Goal: Task Accomplishment & Management: Use online tool/utility

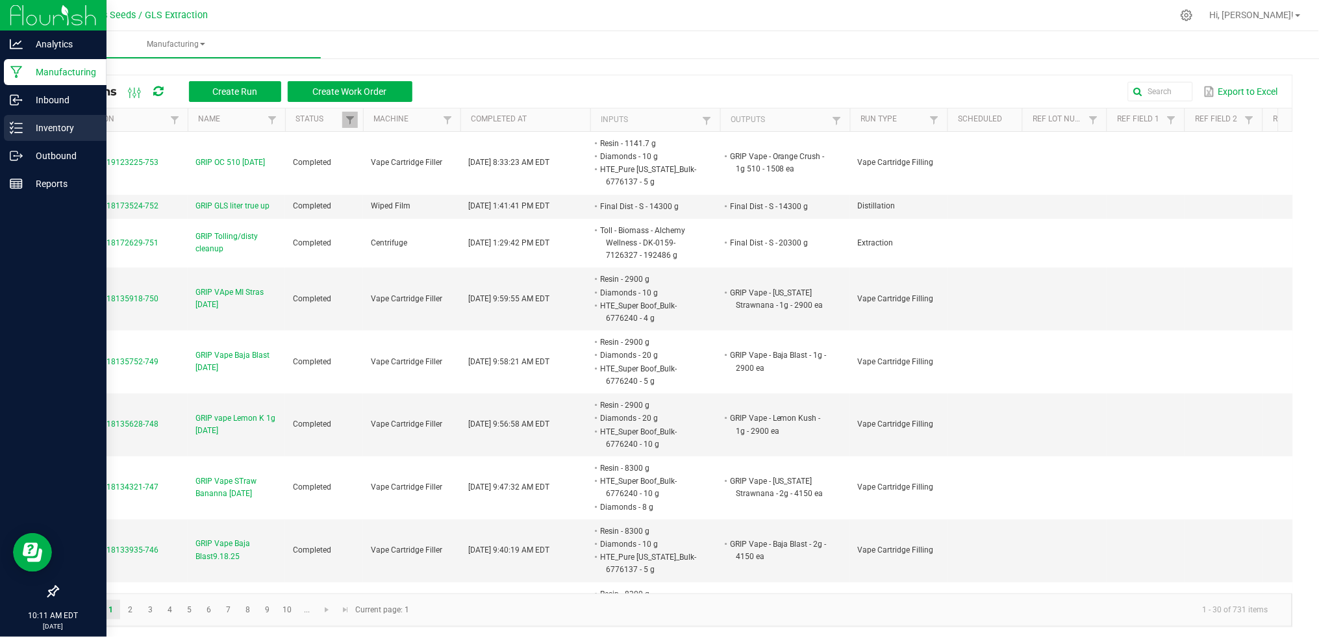
click at [23, 129] on p "Inventory" at bounding box center [62, 128] width 78 height 16
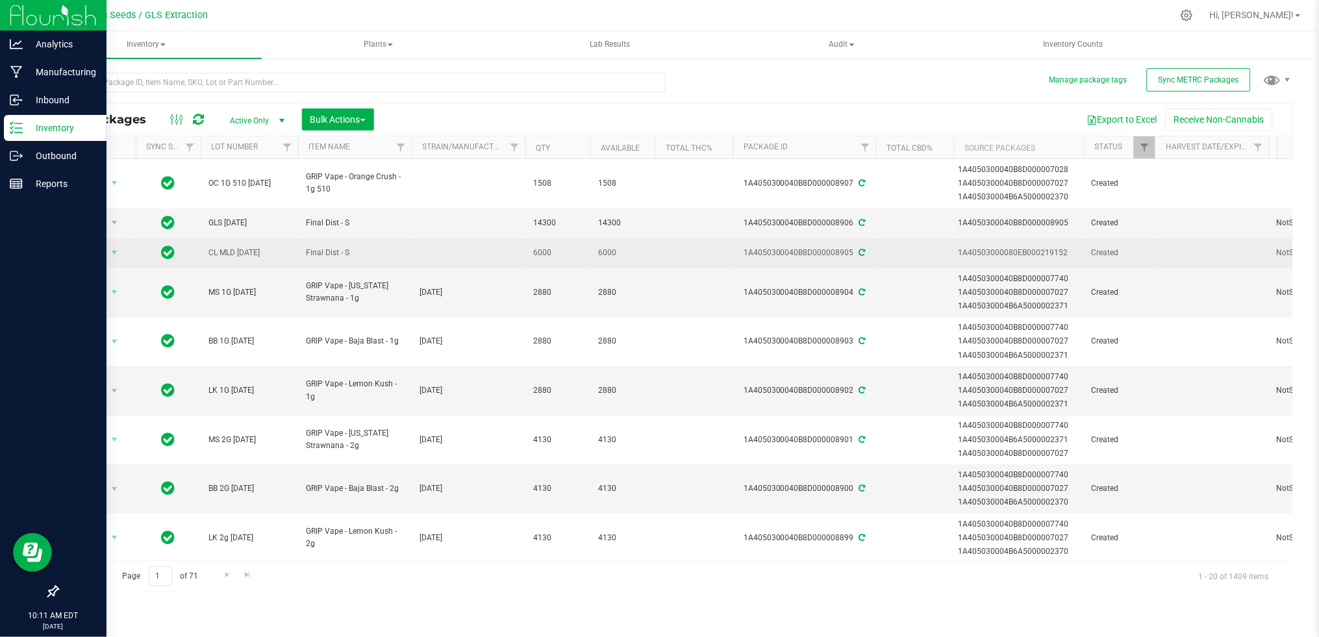
click at [229, 247] on span "CL MLD [DATE]" at bounding box center [249, 253] width 82 height 12
drag, startPoint x: 265, startPoint y: 251, endPoint x: 153, endPoint y: 251, distance: 111.7
click at [153, 251] on tr "Action Action Adjust qty Create package Edit attributes Global inventory Locate…" at bounding box center [1189, 253] width 2263 height 30
type input "VP Disty - Test"
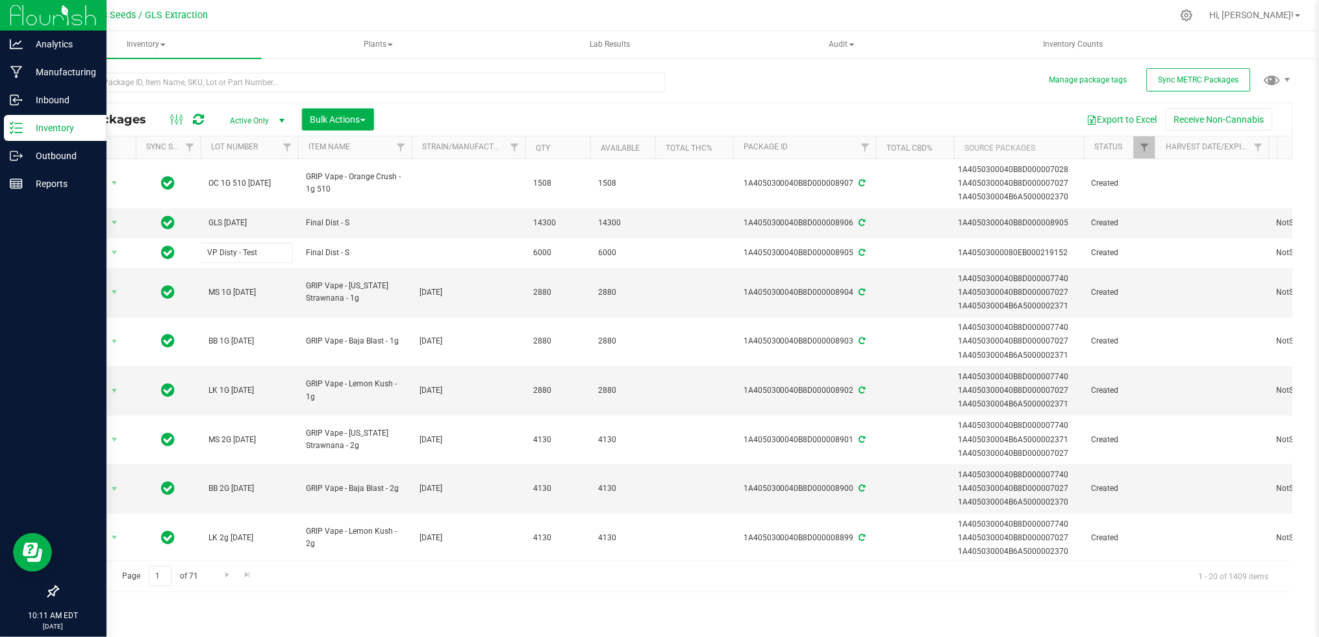
click at [465, 111] on div "All Packages Active Only Active Only Lab Samples Locked All External Internal B…" at bounding box center [675, 348] width 1236 height 490
click at [198, 75] on input "text" at bounding box center [361, 82] width 608 height 19
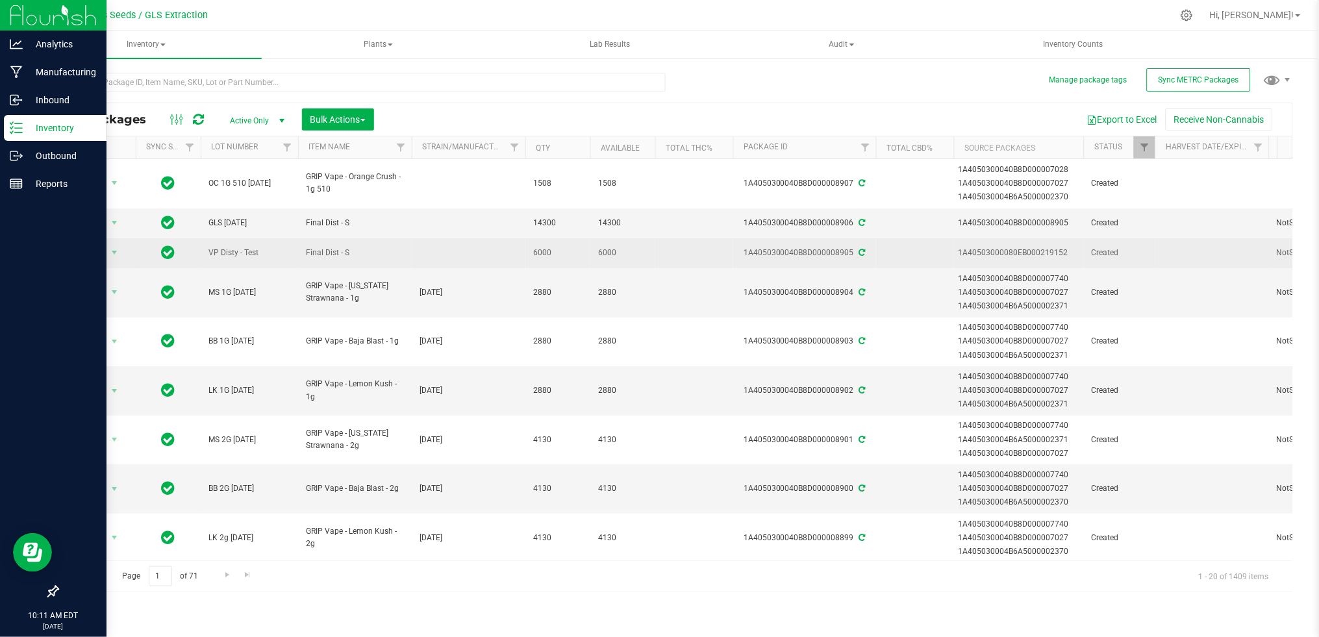
click at [211, 249] on span "VP Disty - Test" at bounding box center [249, 253] width 82 height 12
drag, startPoint x: 283, startPoint y: 249, endPoint x: 190, endPoint y: 249, distance: 92.9
click at [190, 249] on tr "Action Action Adjust qty Create package Edit attributes Global inventory Locate…" at bounding box center [1189, 253] width 2263 height 30
type input "VP OIL.38"
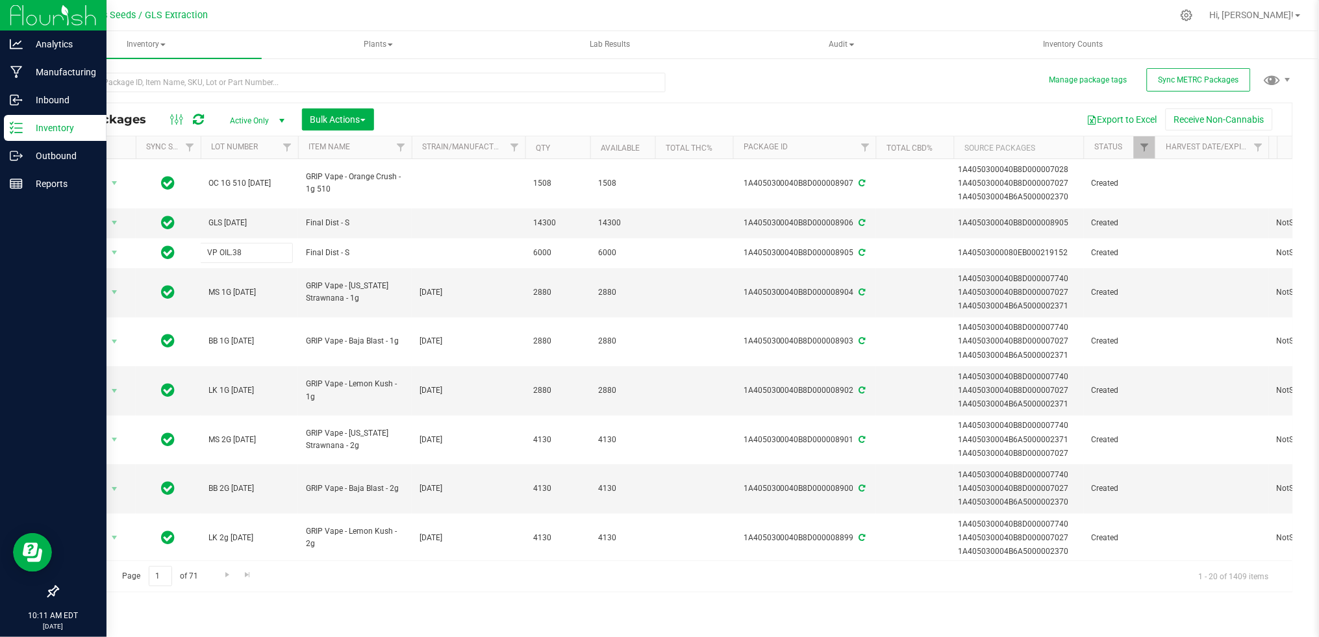
click at [531, 114] on div "All Packages Active Only Active Only Lab Samples Locked All External Internal B…" at bounding box center [675, 348] width 1236 height 490
click at [1132, 118] on button "Export to Excel" at bounding box center [1122, 119] width 87 height 22
click at [608, 112] on div "Export to Excel Receive Non-Cannabis" at bounding box center [833, 119] width 899 height 22
click at [388, 81] on input "text" at bounding box center [361, 82] width 608 height 19
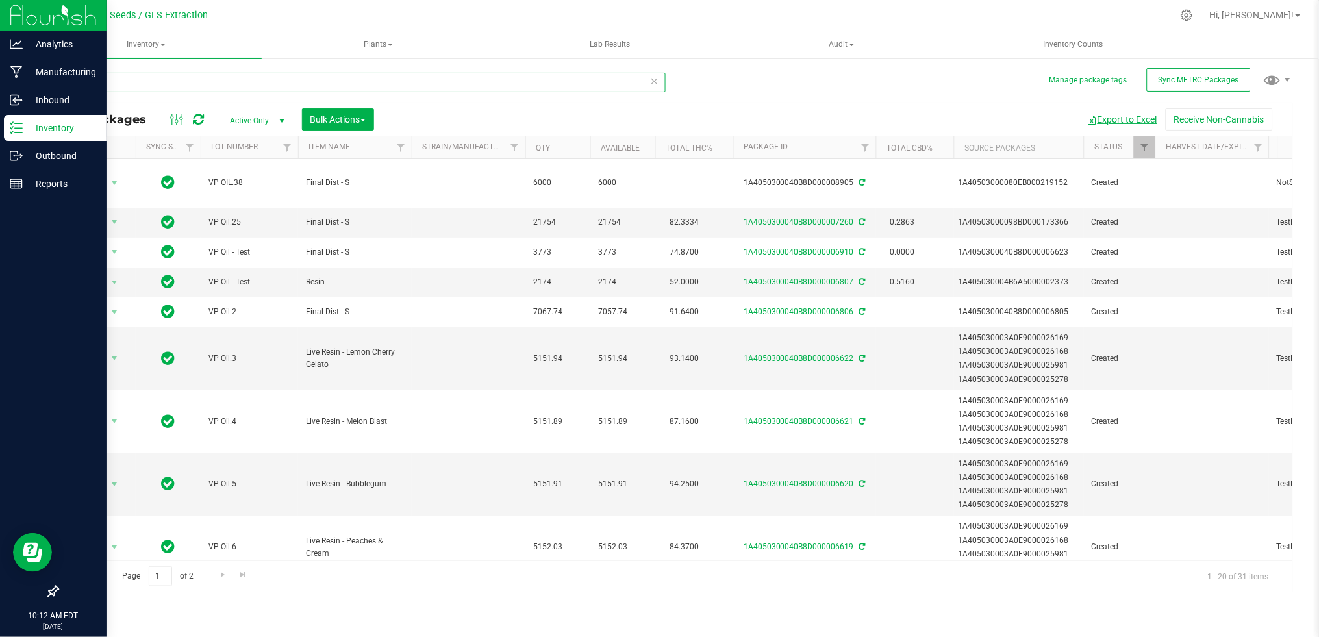
type input "vp"
click at [1114, 118] on button "Export to Excel" at bounding box center [1122, 119] width 87 height 22
click at [192, 82] on input "vp" at bounding box center [361, 82] width 608 height 19
drag, startPoint x: 99, startPoint y: 81, endPoint x: 62, endPoint y: 81, distance: 37.0
click at [62, 81] on input "vp" at bounding box center [361, 82] width 608 height 19
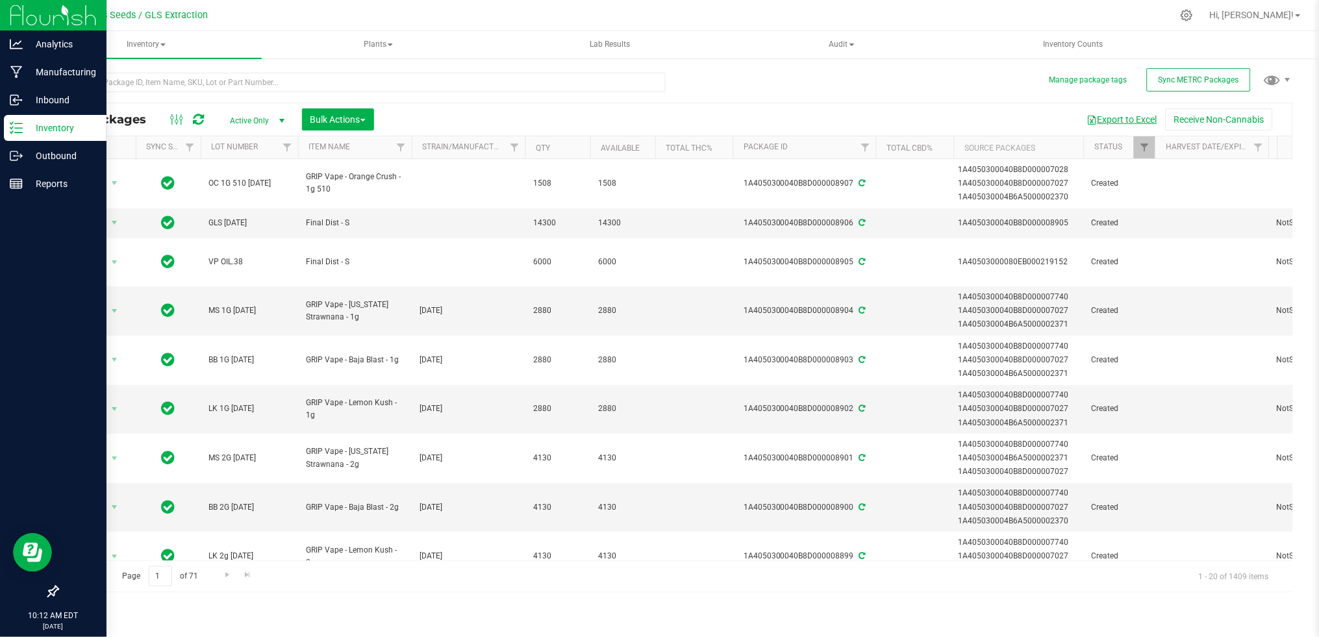
click at [1097, 118] on button "Export to Excel" at bounding box center [1122, 119] width 87 height 22
click at [439, 126] on div "Export to Excel Receive Non-Cannabis" at bounding box center [833, 119] width 899 height 22
click at [44, 80] on div "Manufacturing" at bounding box center [55, 72] width 103 height 26
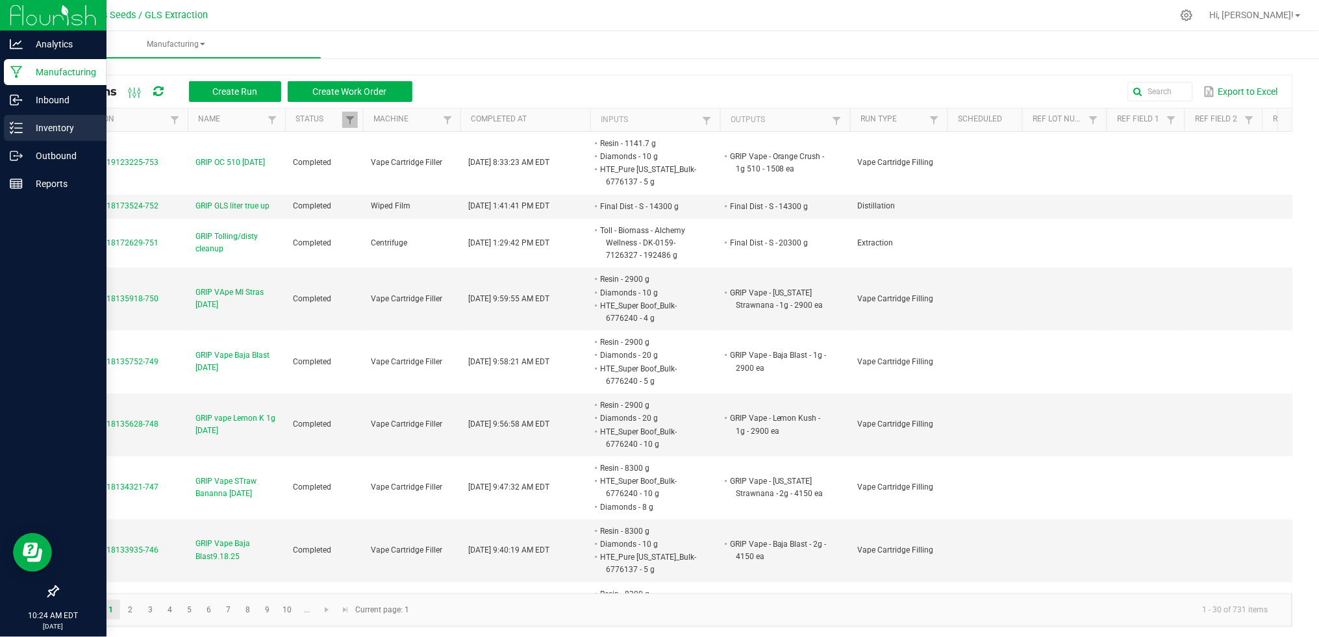
click at [33, 126] on p "Inventory" at bounding box center [62, 128] width 78 height 16
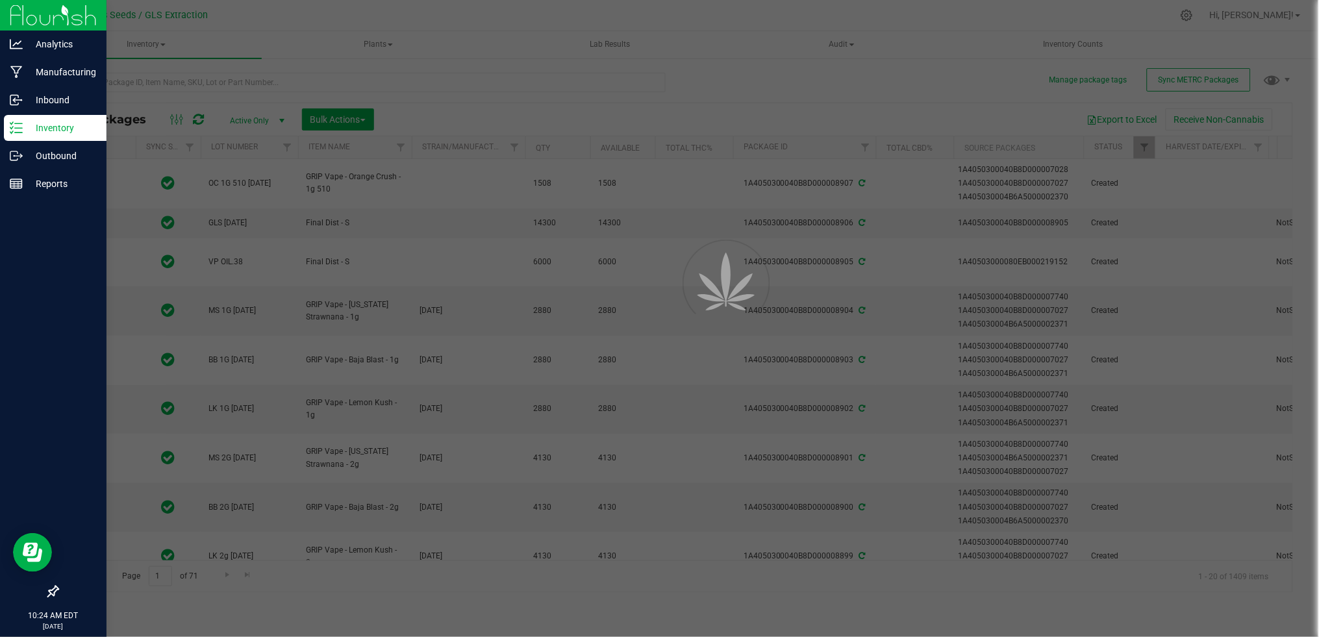
click at [188, 78] on div at bounding box center [659, 318] width 1319 height 637
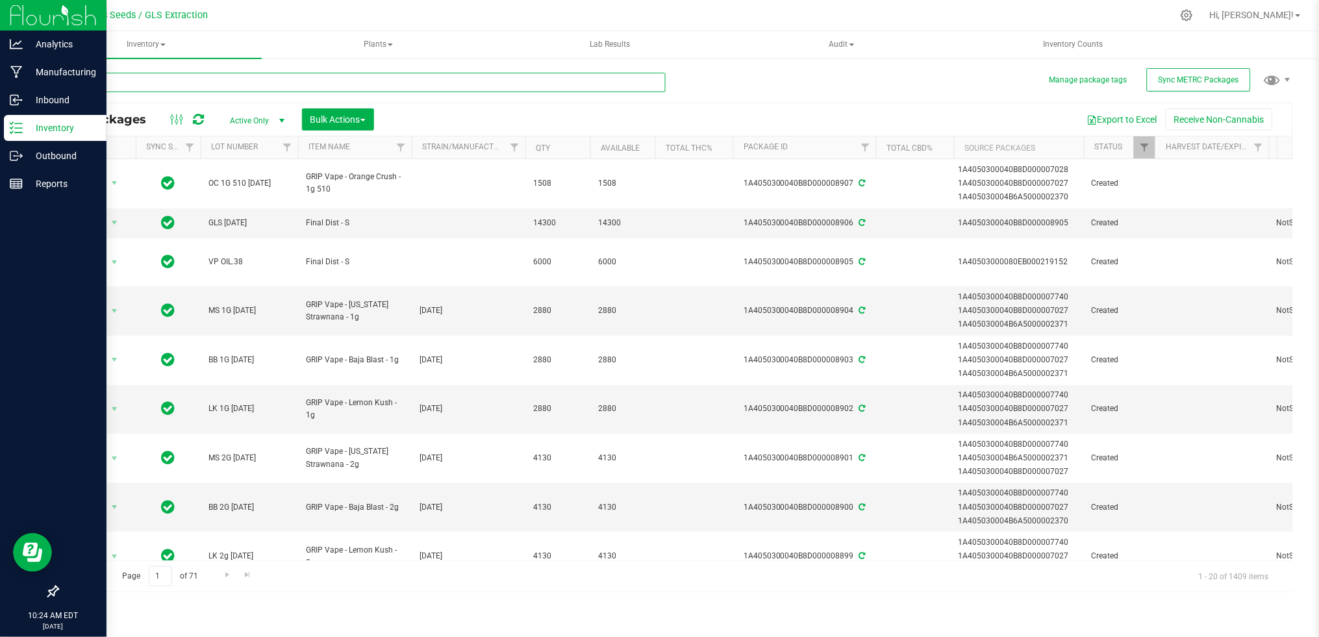
click at [186, 86] on input "text" at bounding box center [361, 82] width 608 height 19
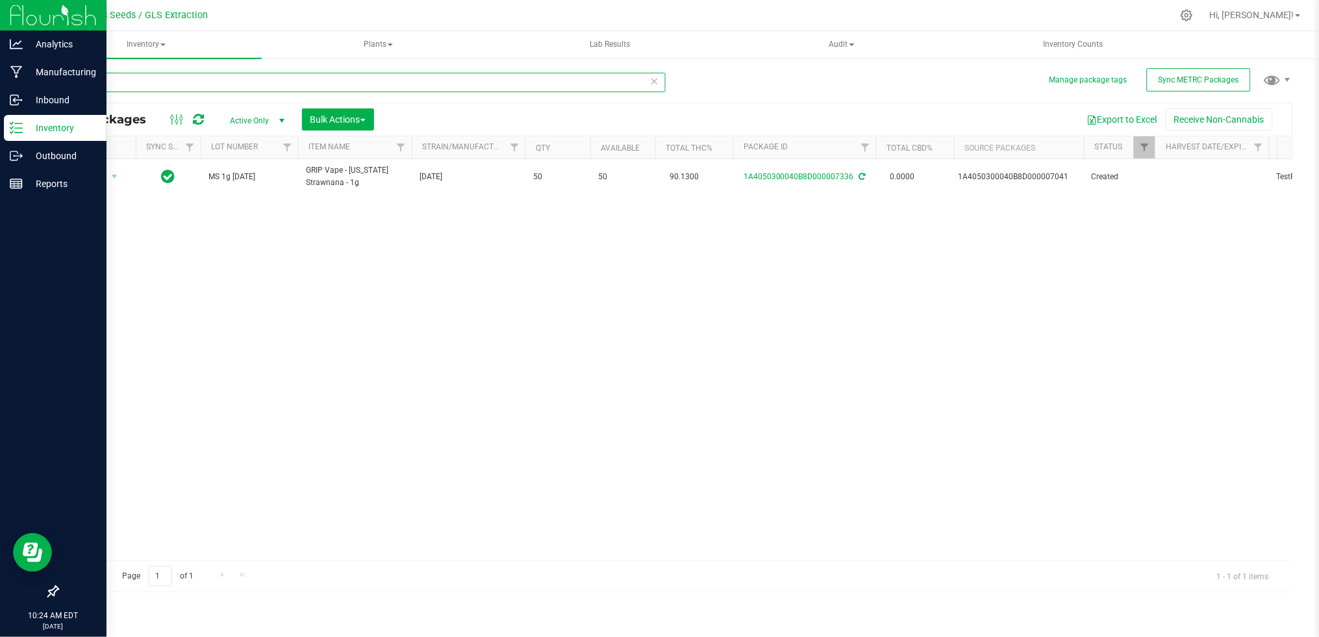
drag, startPoint x: 136, startPoint y: 84, endPoint x: 74, endPoint y: 84, distance: 61.7
click at [74, 84] on input "7336" at bounding box center [361, 82] width 608 height 19
type input "6036"
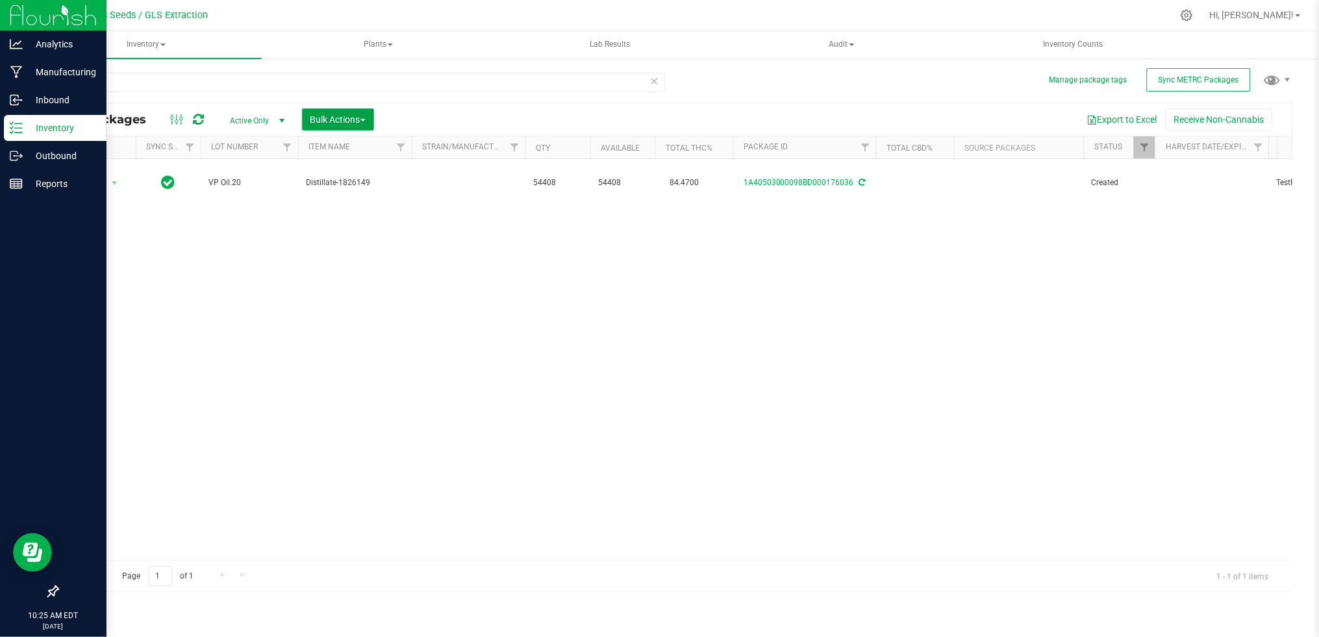
click at [369, 118] on button "Bulk Actions" at bounding box center [338, 119] width 72 height 22
click at [355, 270] on span "Print package labels" at bounding box center [349, 268] width 78 height 10
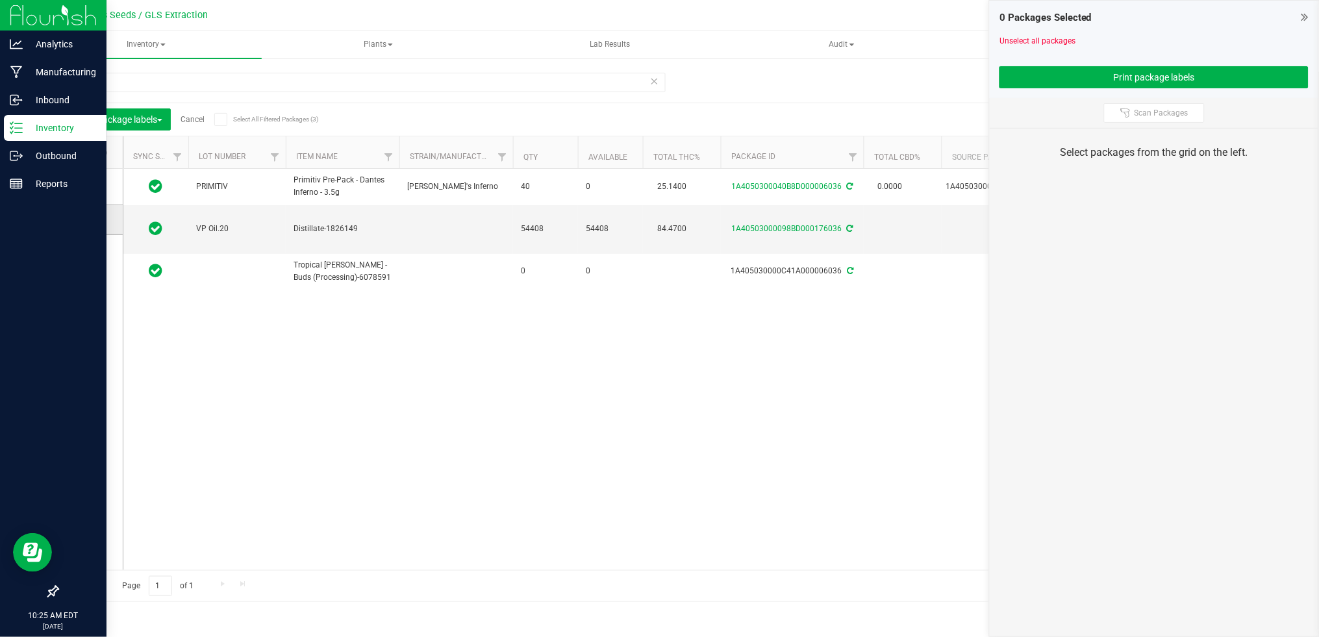
click at [91, 214] on span at bounding box center [87, 219] width 13 height 13
click at [0, 0] on input "checkbox" at bounding box center [0, 0] width 0 height 0
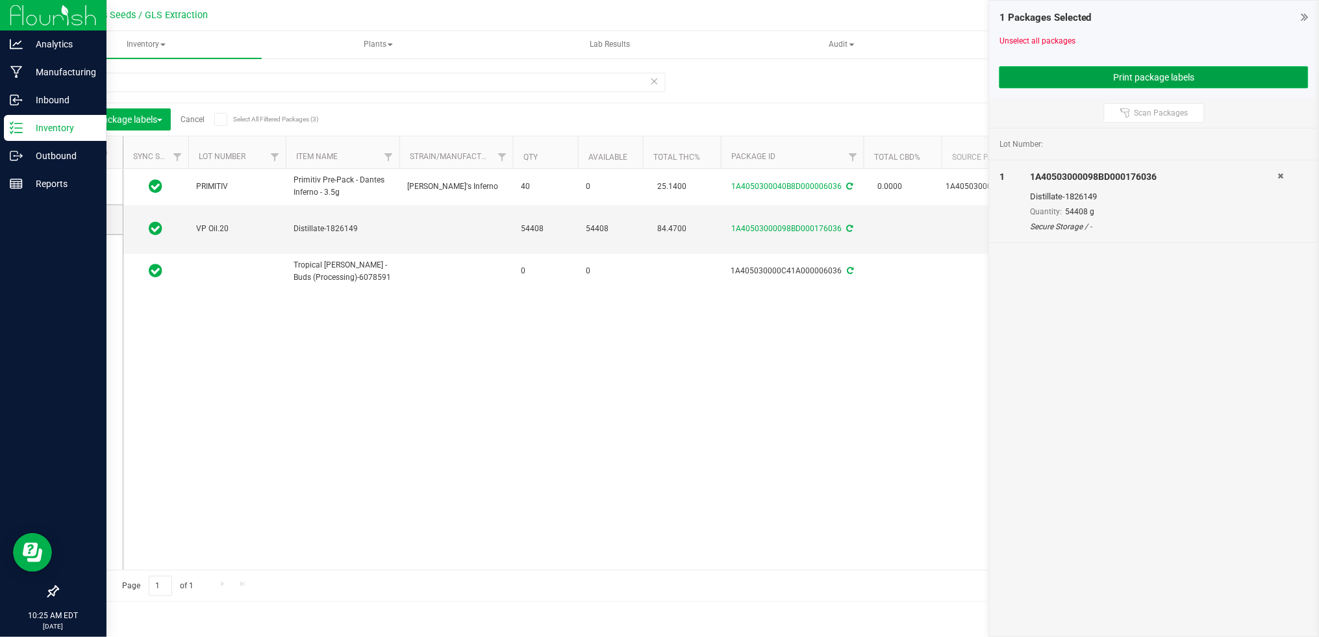
click at [1097, 66] on button "Print package labels" at bounding box center [1153, 77] width 309 height 22
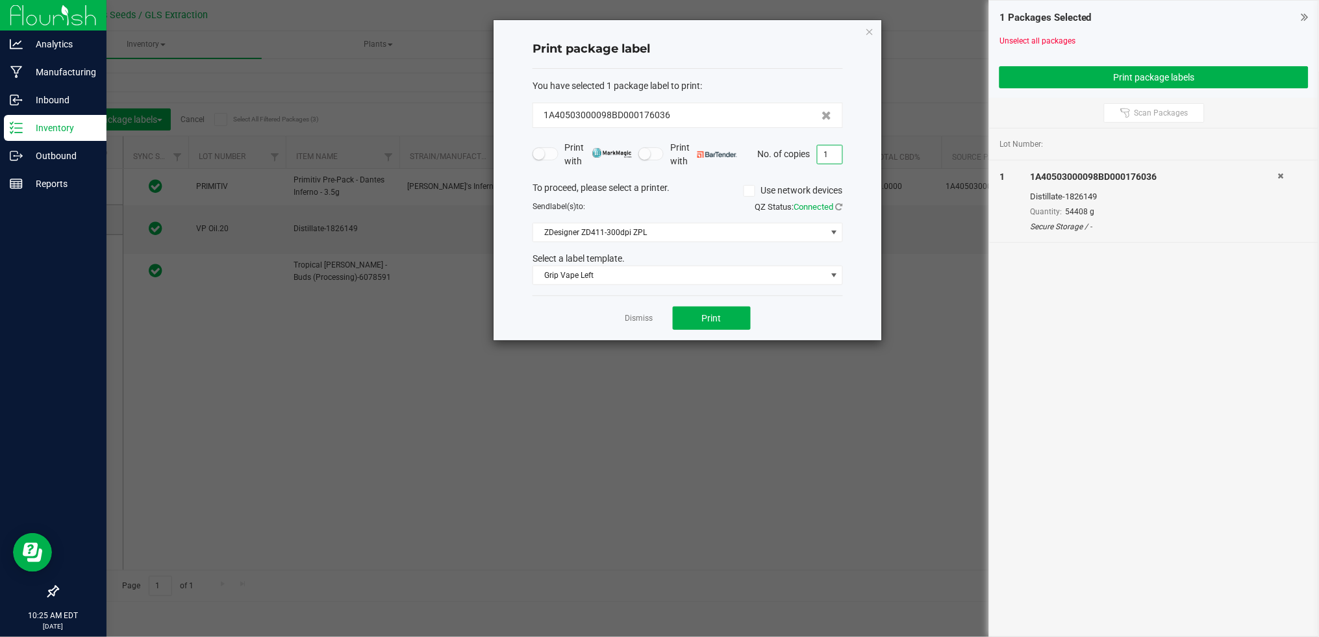
click at [832, 162] on input "1" at bounding box center [830, 154] width 25 height 18
type input "40"
click at [728, 316] on button "Print" at bounding box center [712, 317] width 78 height 23
click at [640, 321] on link "Dismiss" at bounding box center [639, 318] width 28 height 11
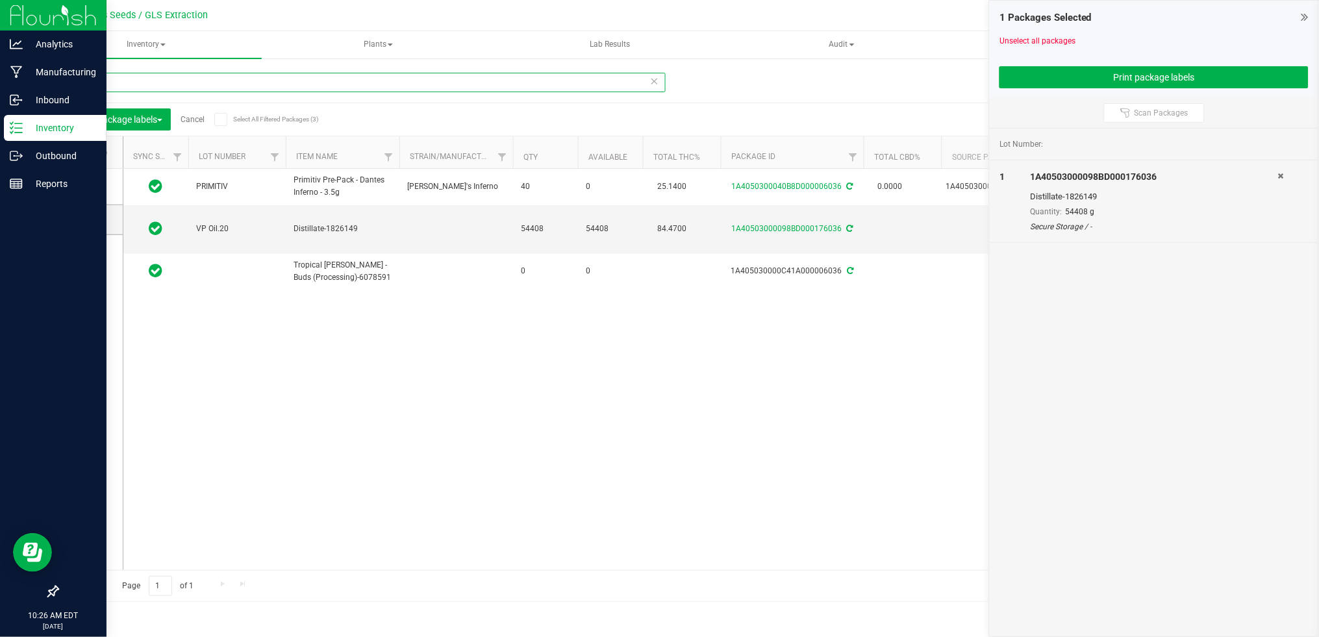
drag, startPoint x: 141, startPoint y: 84, endPoint x: 32, endPoint y: 86, distance: 108.5
click at [32, 86] on div "Manage package tags Sync METRC Packages 6036 Print package labels Cancel Select…" at bounding box center [675, 255] width 1288 height 396
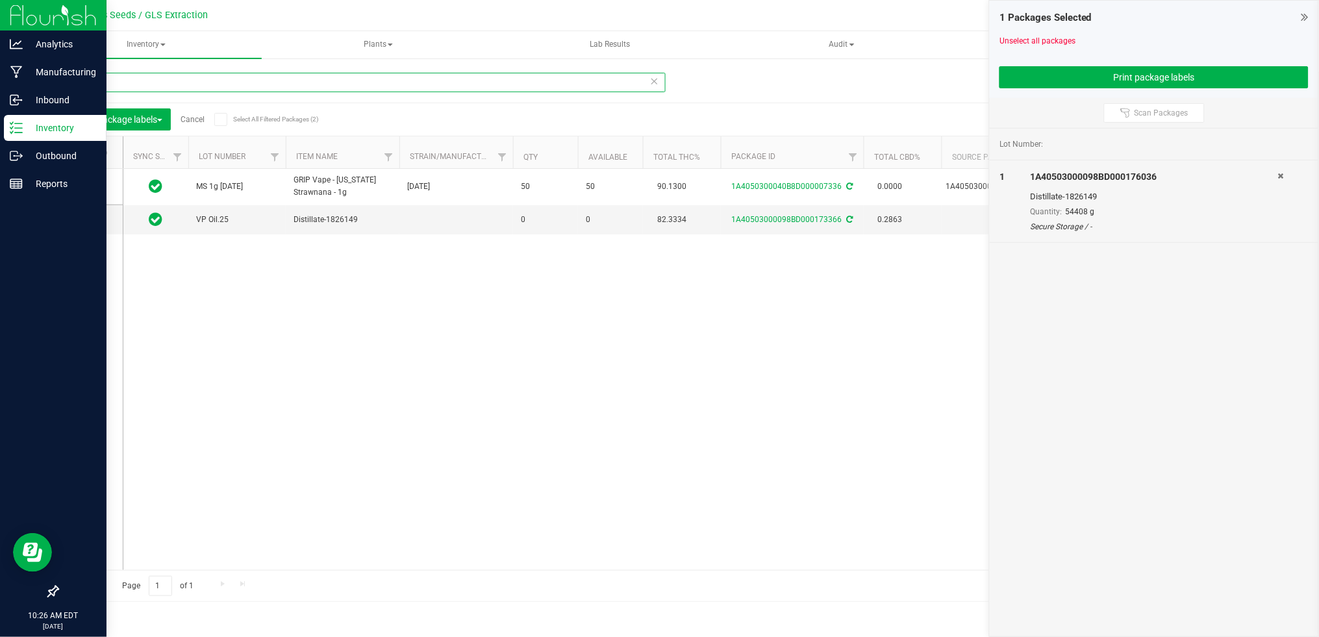
type input "7336"
click at [198, 118] on link "Cancel" at bounding box center [193, 119] width 24 height 9
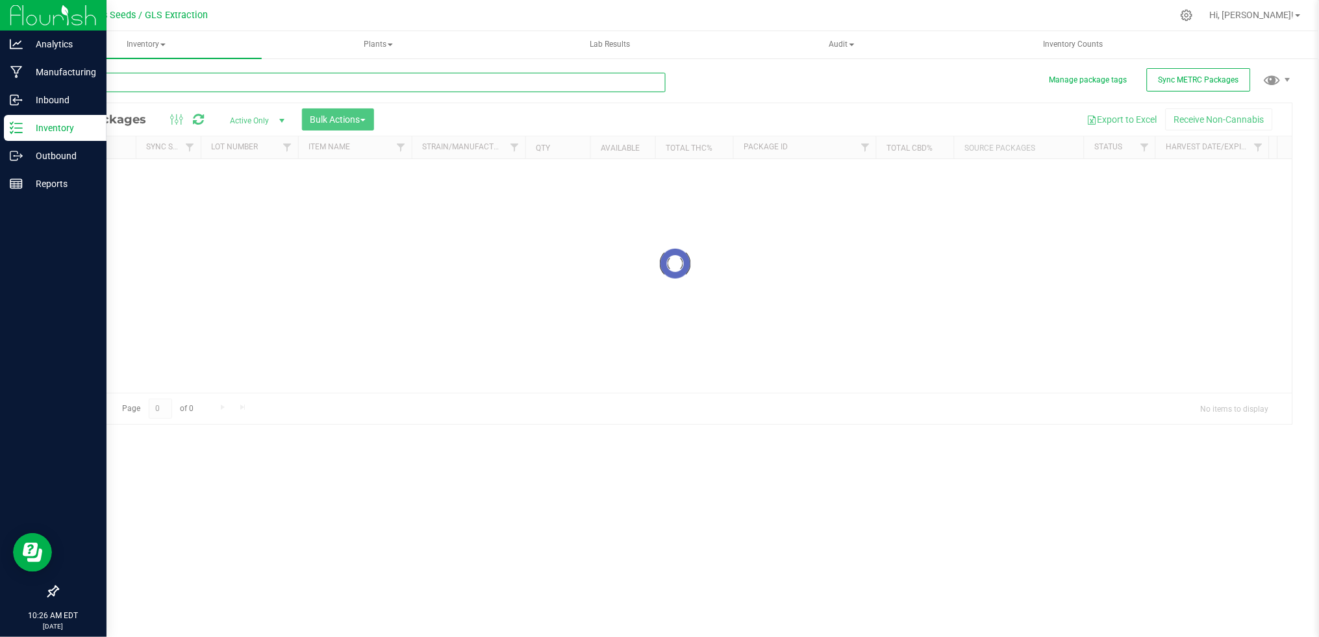
click at [168, 82] on input "text" at bounding box center [361, 82] width 608 height 19
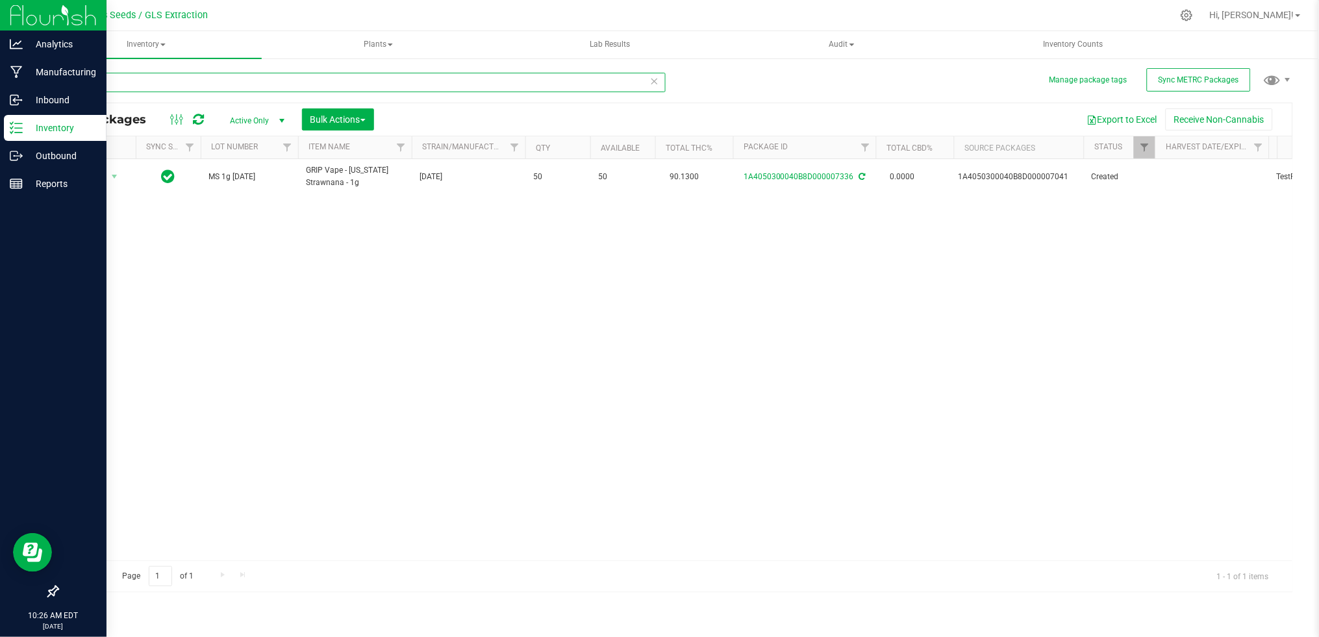
type input "7336"
click at [269, 120] on span "Active Only" at bounding box center [254, 121] width 71 height 18
click at [249, 196] on li "All" at bounding box center [254, 199] width 70 height 19
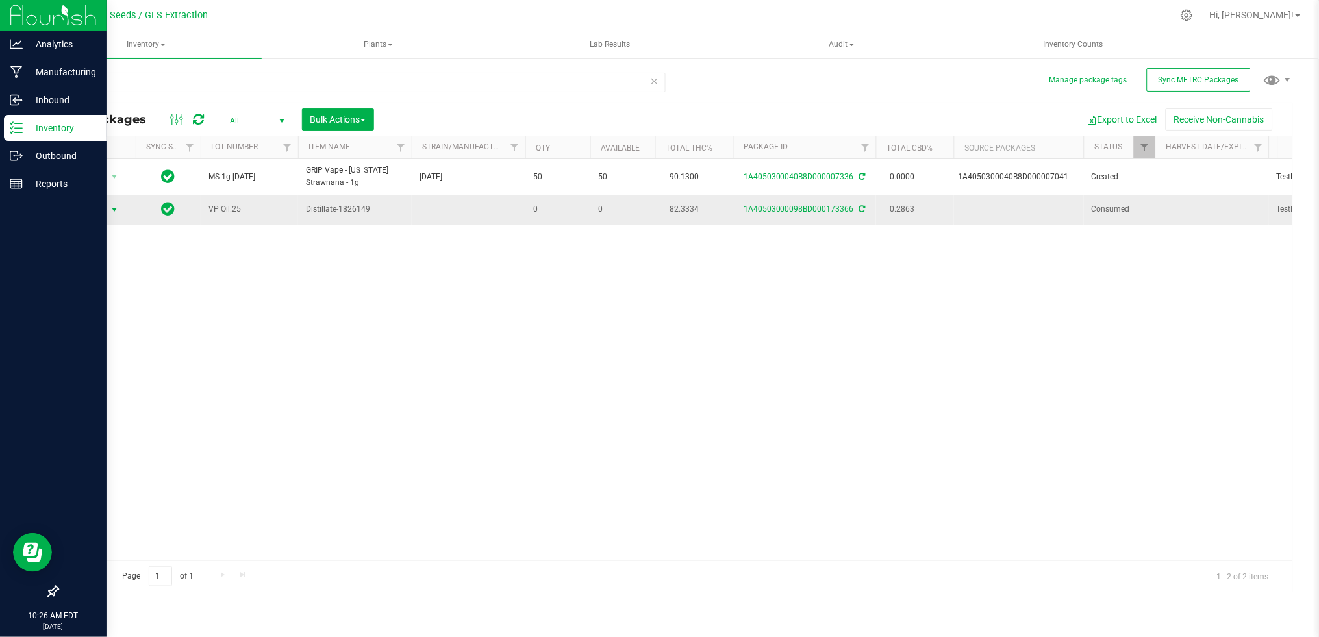
click at [113, 206] on span "select" at bounding box center [114, 210] width 10 height 10
click at [110, 358] on li "See history" at bounding box center [112, 364] width 82 height 19
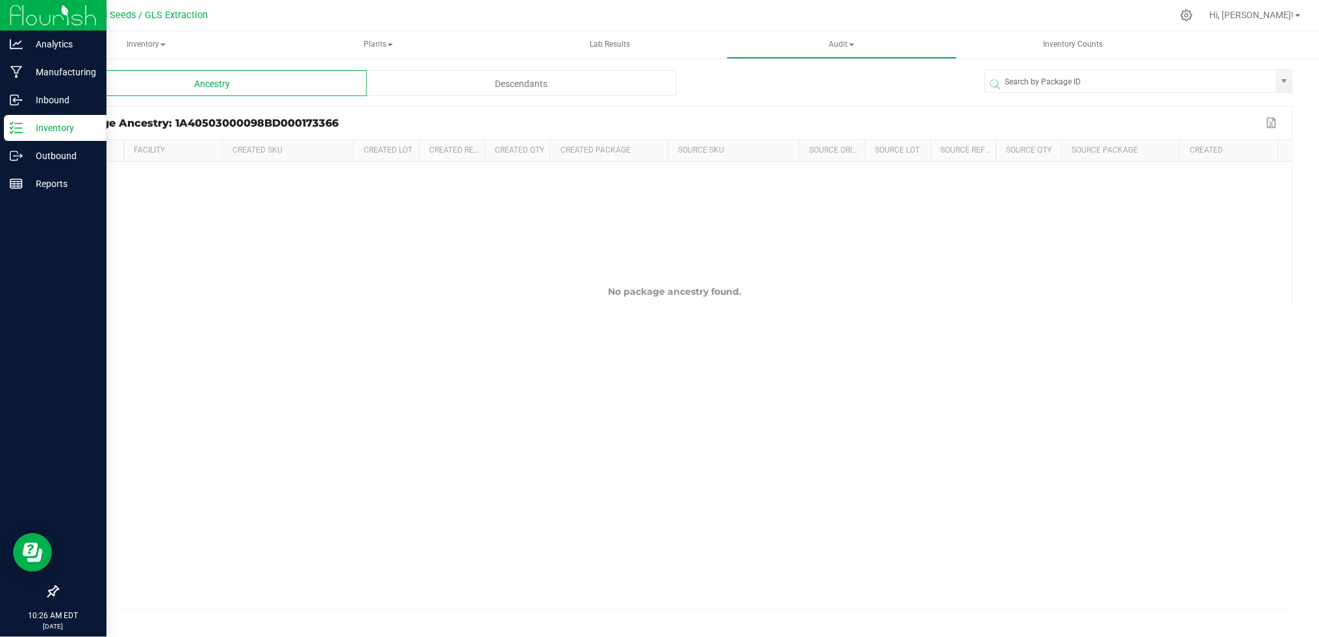
click at [468, 81] on div "Descendants" at bounding box center [522, 83] width 310 height 26
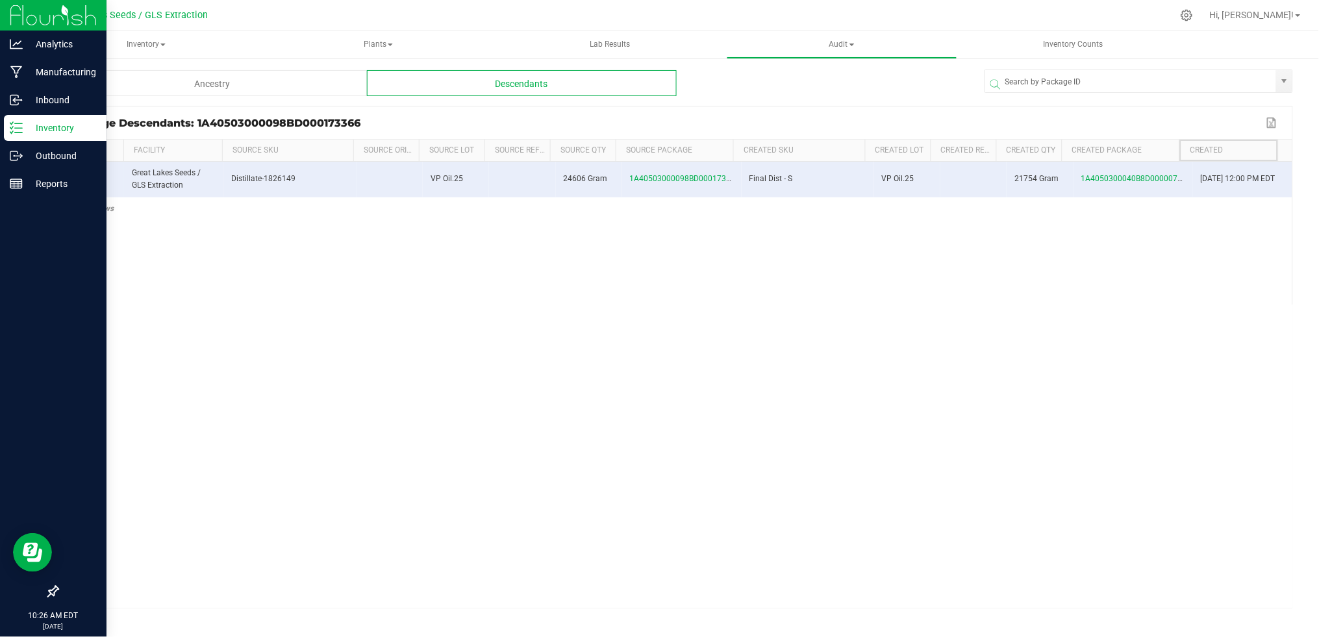
click at [1185, 150] on th "Created" at bounding box center [1228, 151] width 99 height 22
click at [1192, 155] on span at bounding box center [1194, 246] width 4 height 213
click at [46, 128] on p "Inventory" at bounding box center [62, 128] width 78 height 16
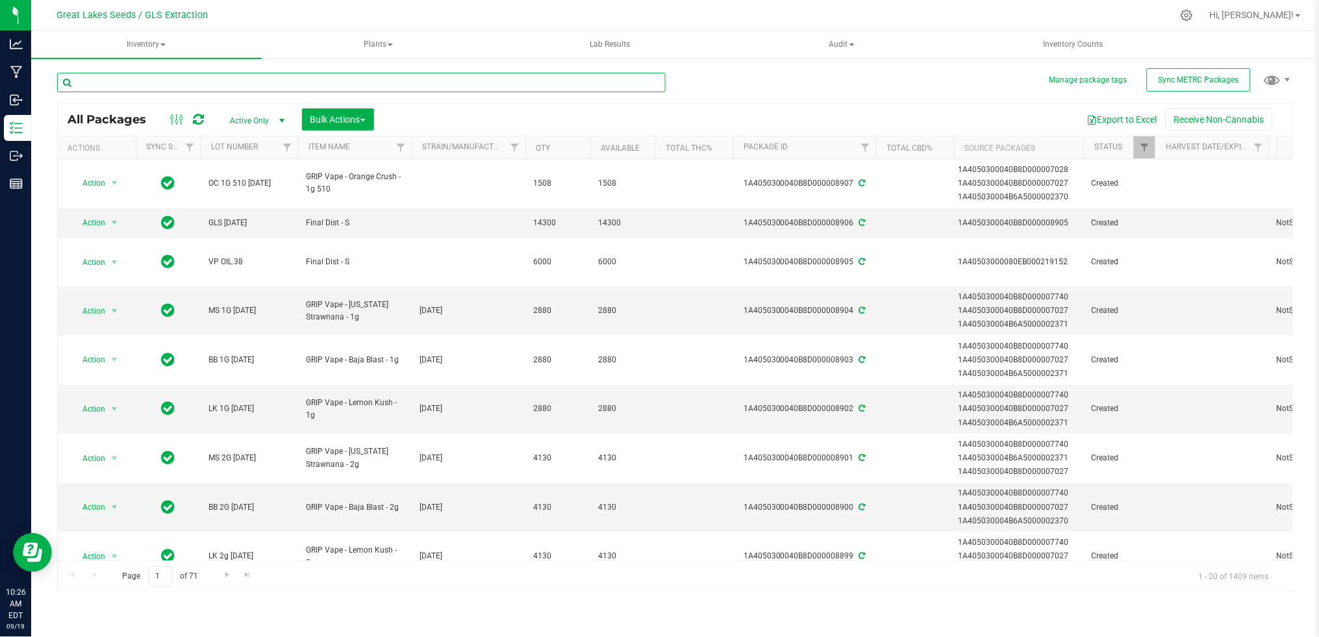
click at [161, 75] on input "text" at bounding box center [361, 82] width 608 height 19
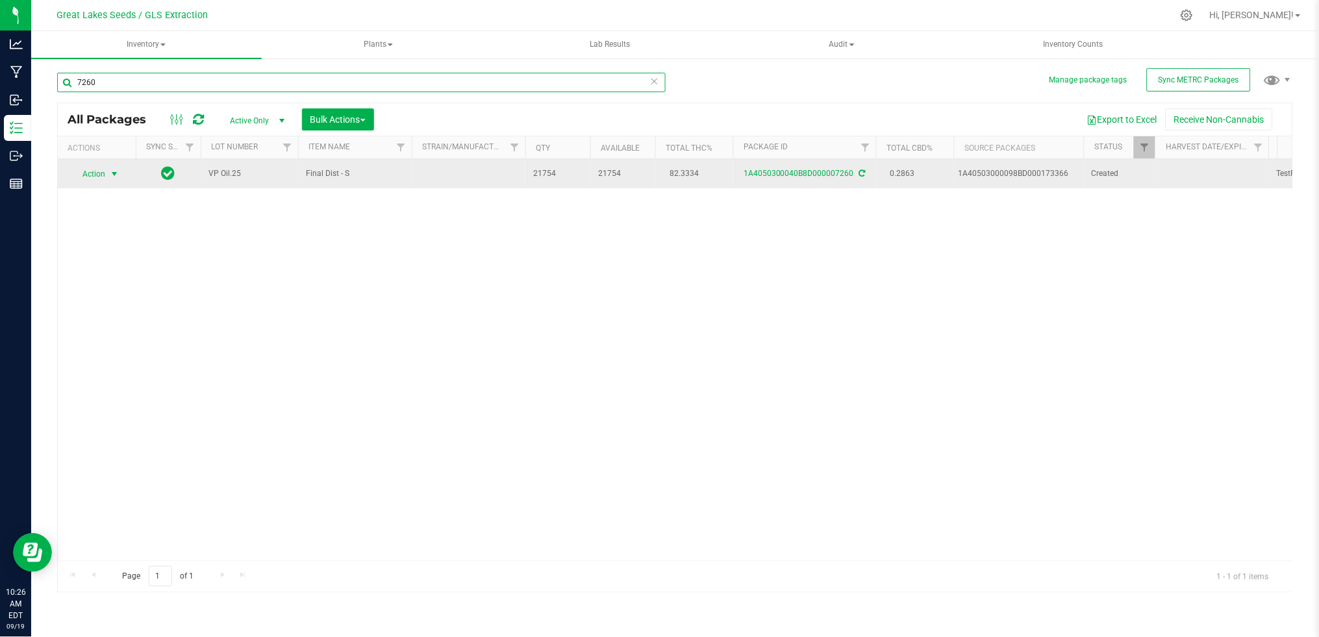
type input "7260"
click at [114, 172] on span "select" at bounding box center [114, 174] width 10 height 10
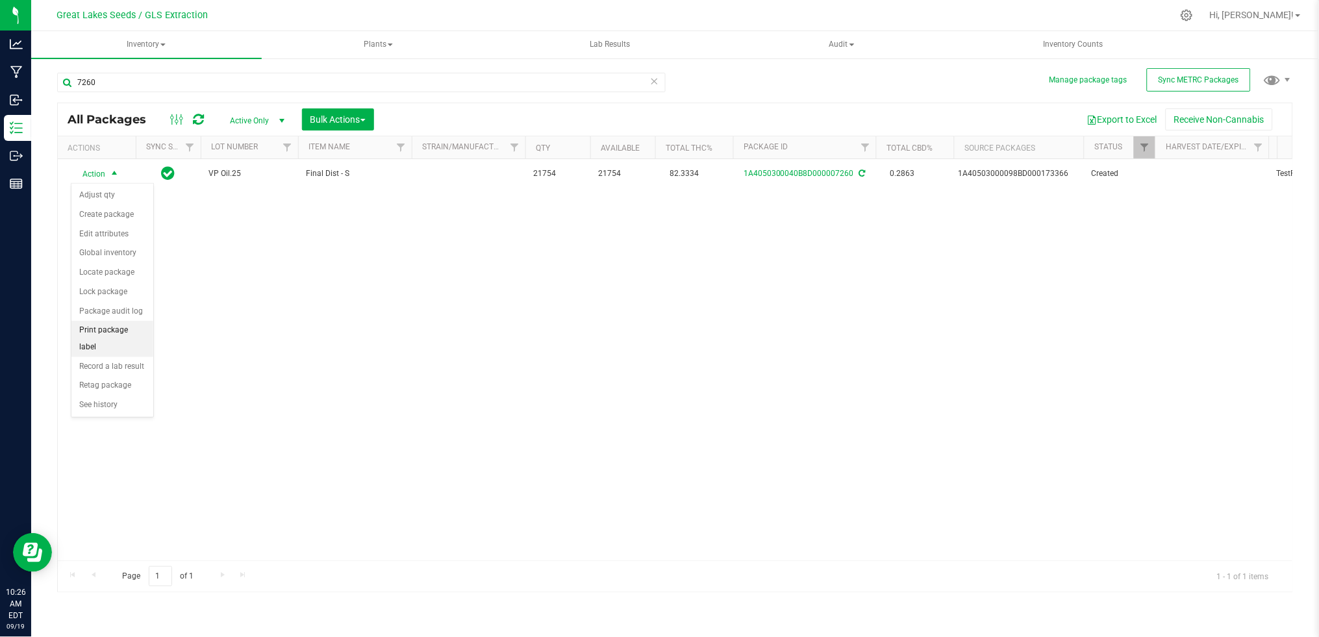
click at [109, 344] on li "Print package label" at bounding box center [112, 339] width 82 height 36
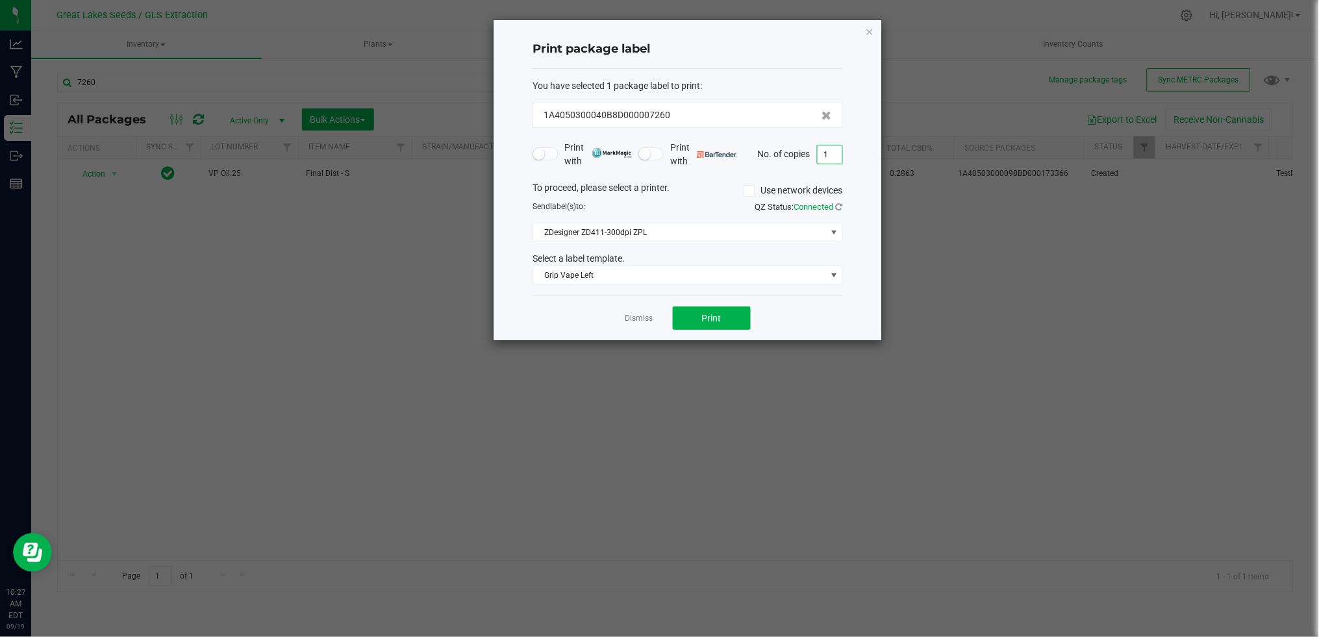
click at [830, 153] on input "1" at bounding box center [830, 154] width 25 height 18
type input "24"
click at [727, 313] on button "Print" at bounding box center [712, 317] width 78 height 23
click at [635, 321] on link "Dismiss" at bounding box center [639, 318] width 28 height 11
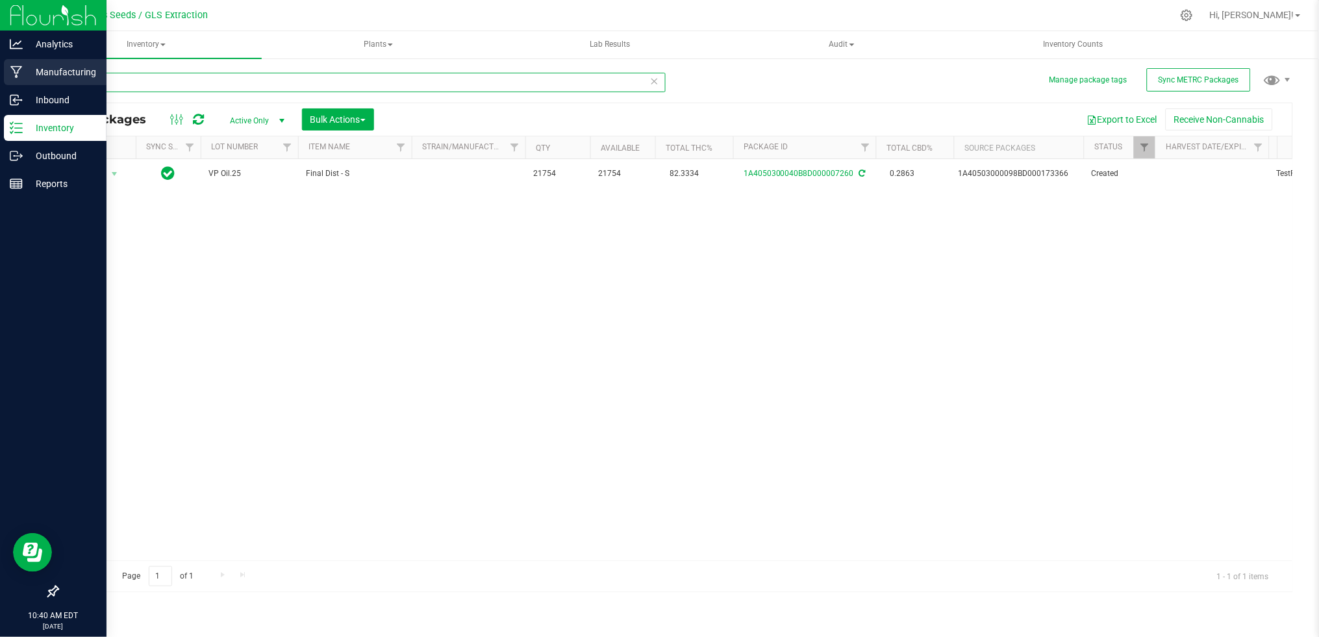
drag, startPoint x: 150, startPoint y: 83, endPoint x: 5, endPoint y: 69, distance: 146.2
click at [0, 80] on html "Analytics Manufacturing Inbound Inventory Outbound Reports 10:40 AM EDT [DATE] …" at bounding box center [659, 318] width 1319 height 637
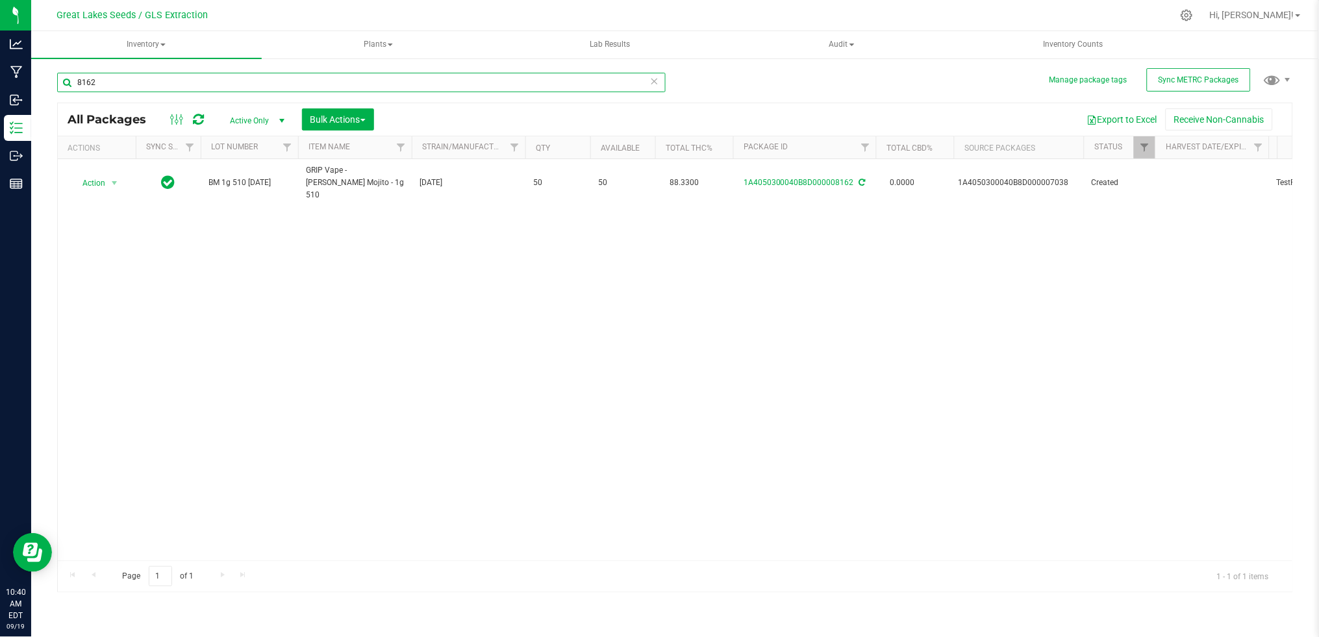
type input "8162"
click at [245, 116] on span "Active Only" at bounding box center [254, 121] width 71 height 18
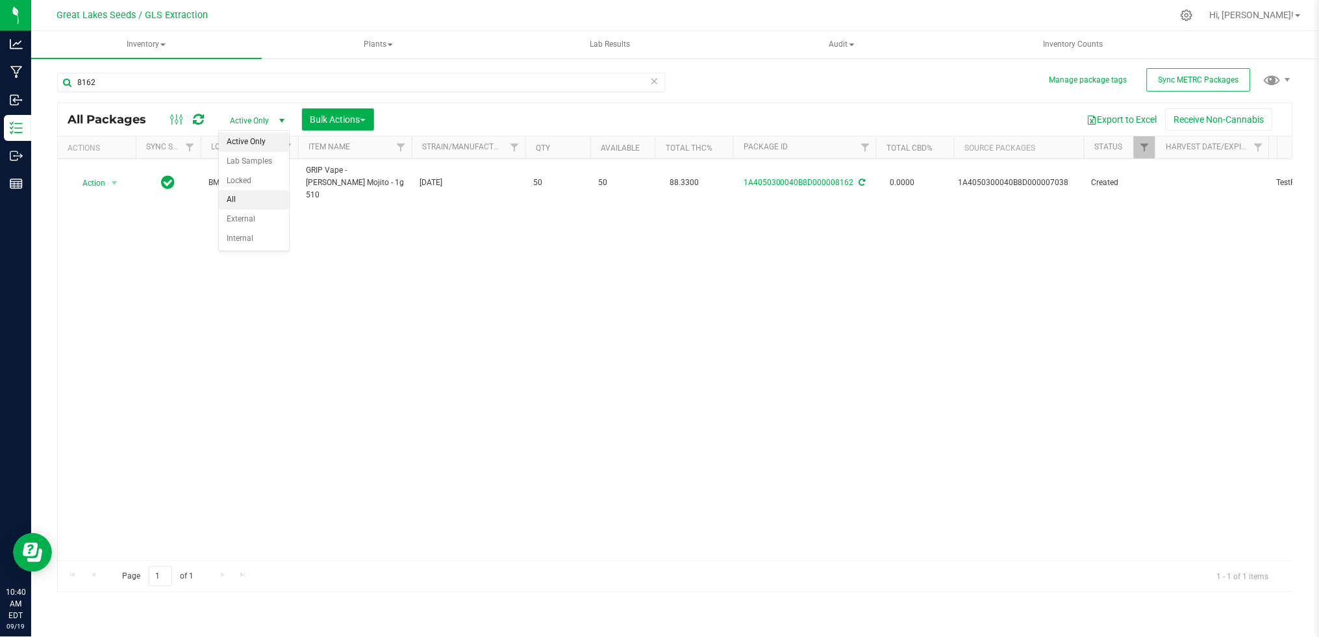
click at [245, 201] on li "All" at bounding box center [254, 199] width 70 height 19
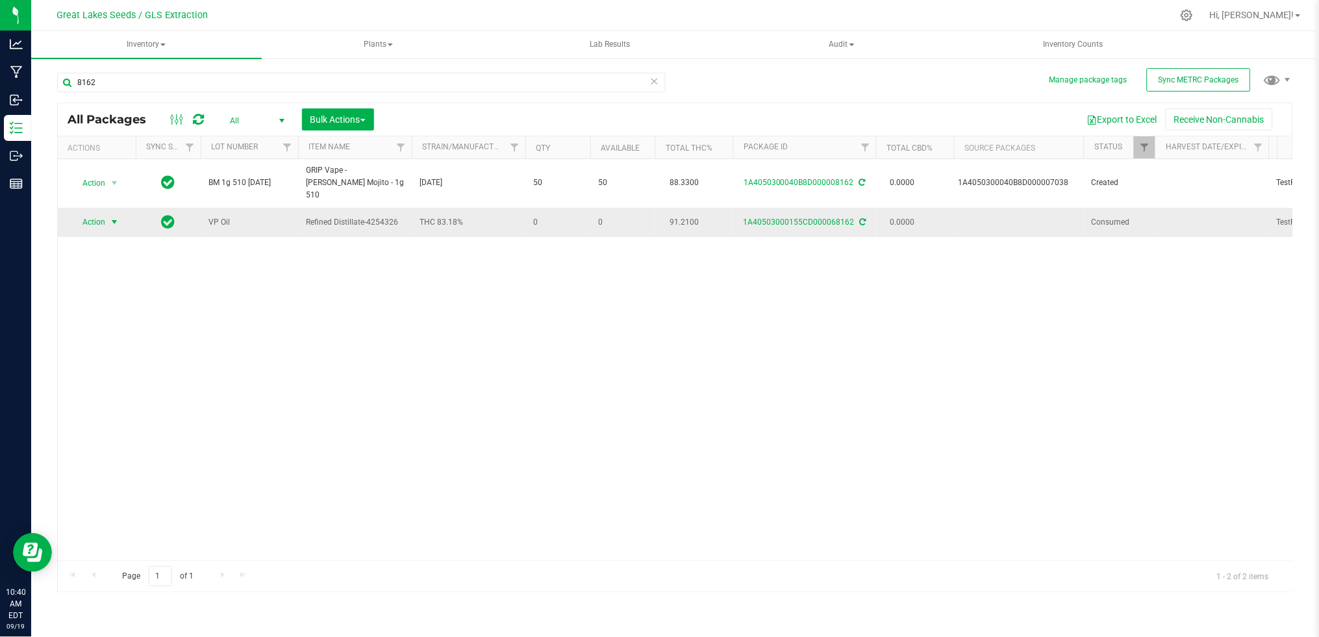
click at [106, 213] on span "select" at bounding box center [114, 222] width 16 height 18
click at [103, 362] on li "See history" at bounding box center [112, 364] width 82 height 19
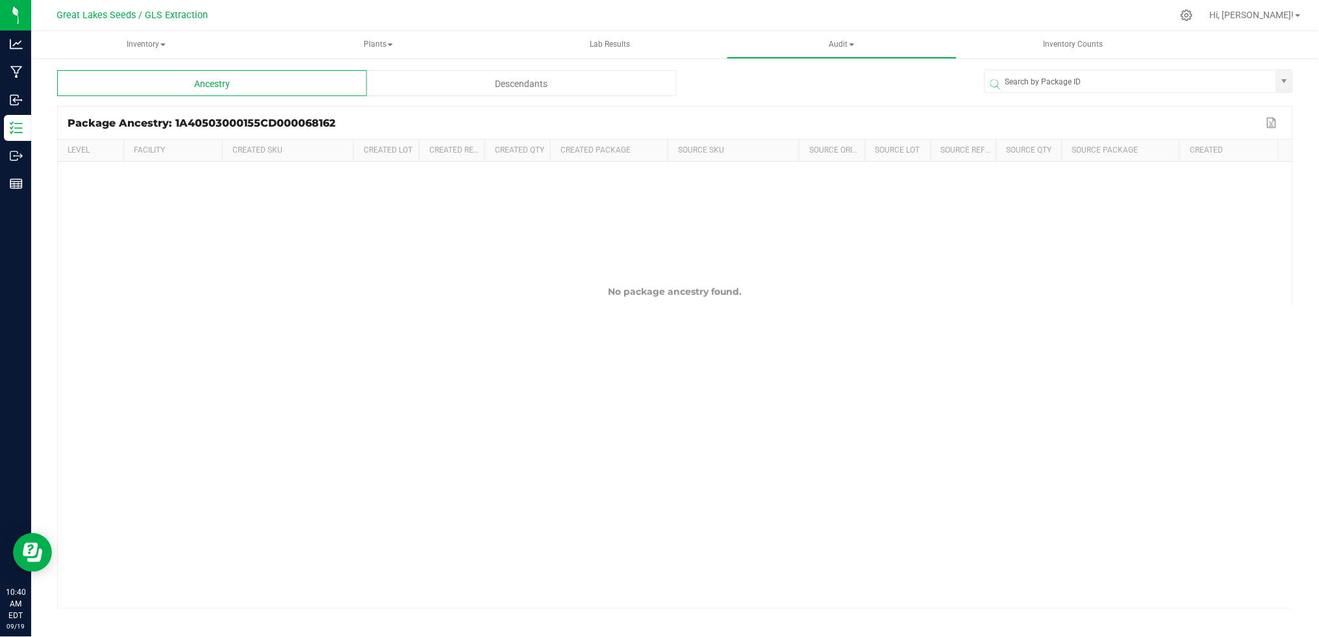
click at [455, 75] on div "Descendants" at bounding box center [522, 83] width 310 height 26
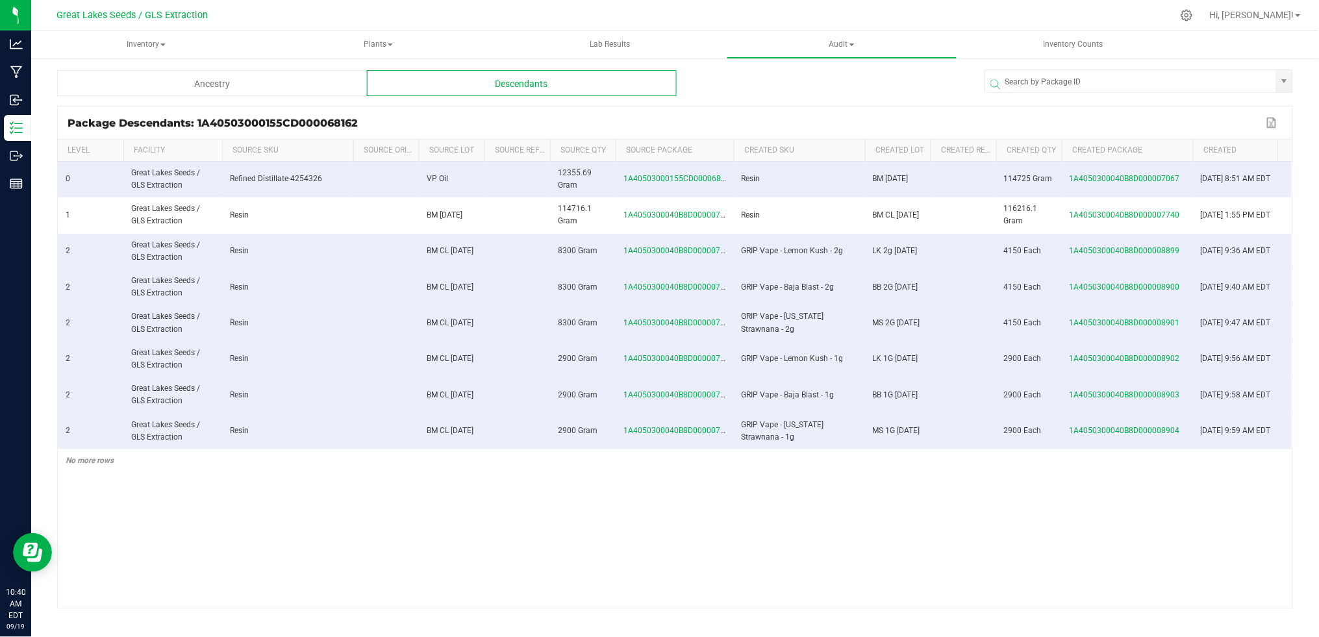
click at [1189, 148] on span at bounding box center [1191, 246] width 4 height 213
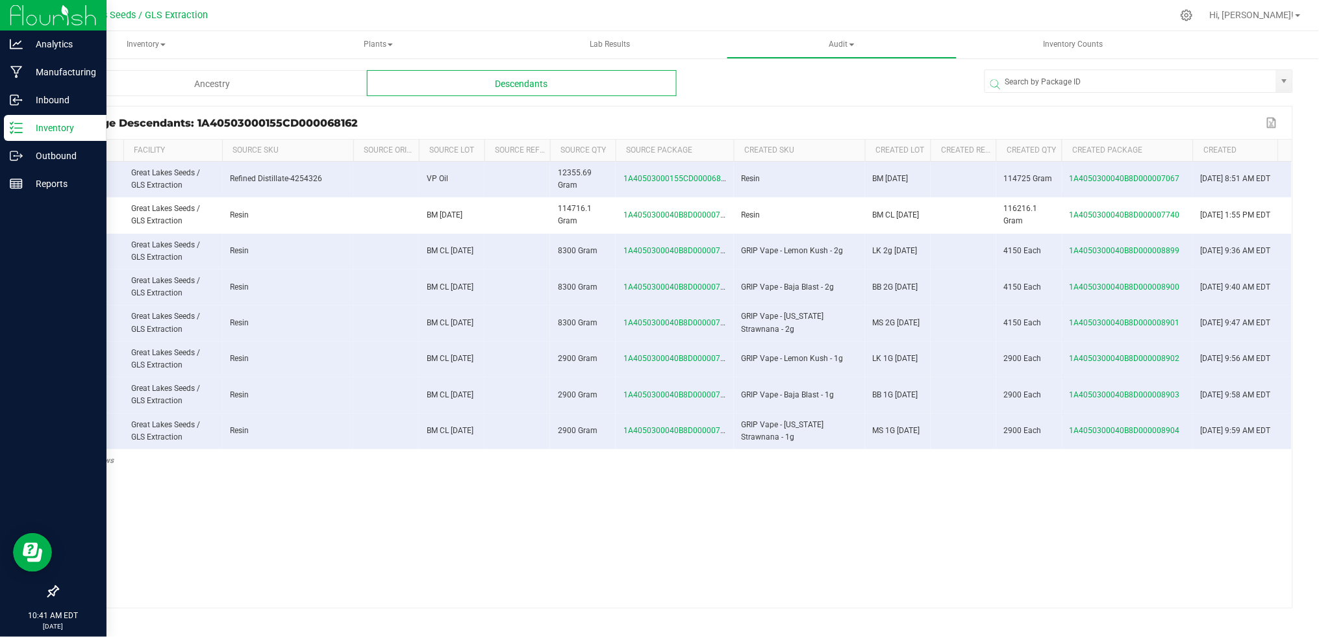
click at [29, 132] on p "Inventory" at bounding box center [62, 128] width 78 height 16
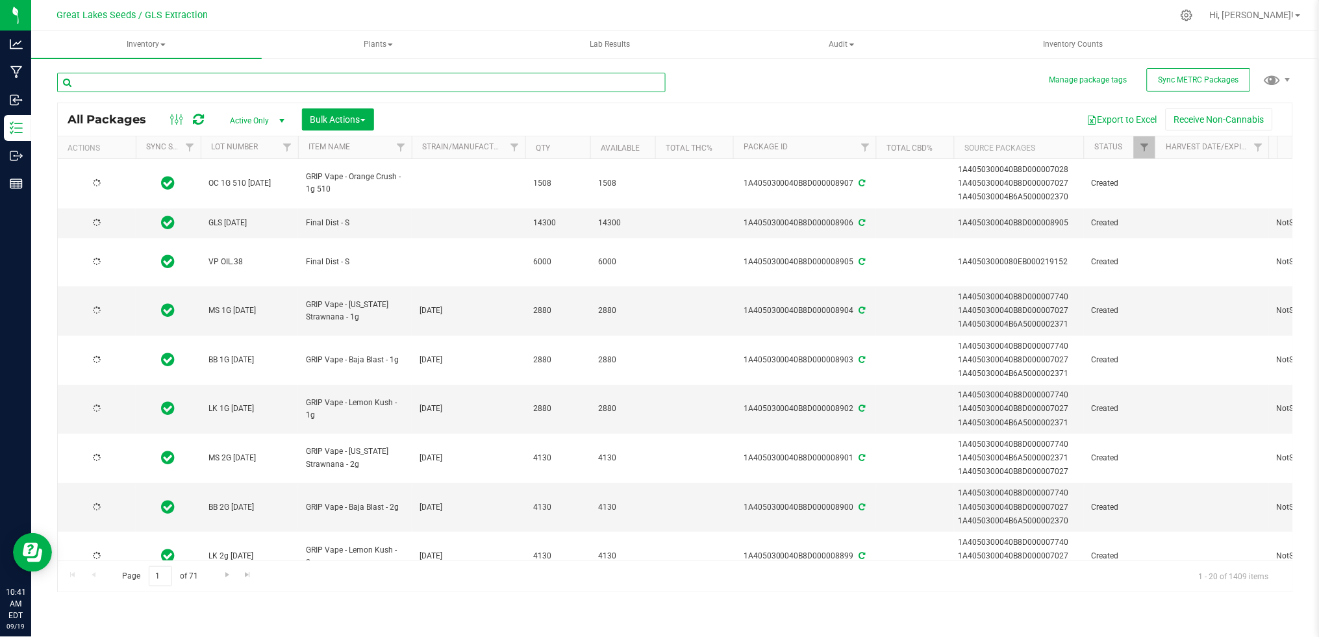
click at [178, 86] on input "text" at bounding box center [361, 82] width 608 height 19
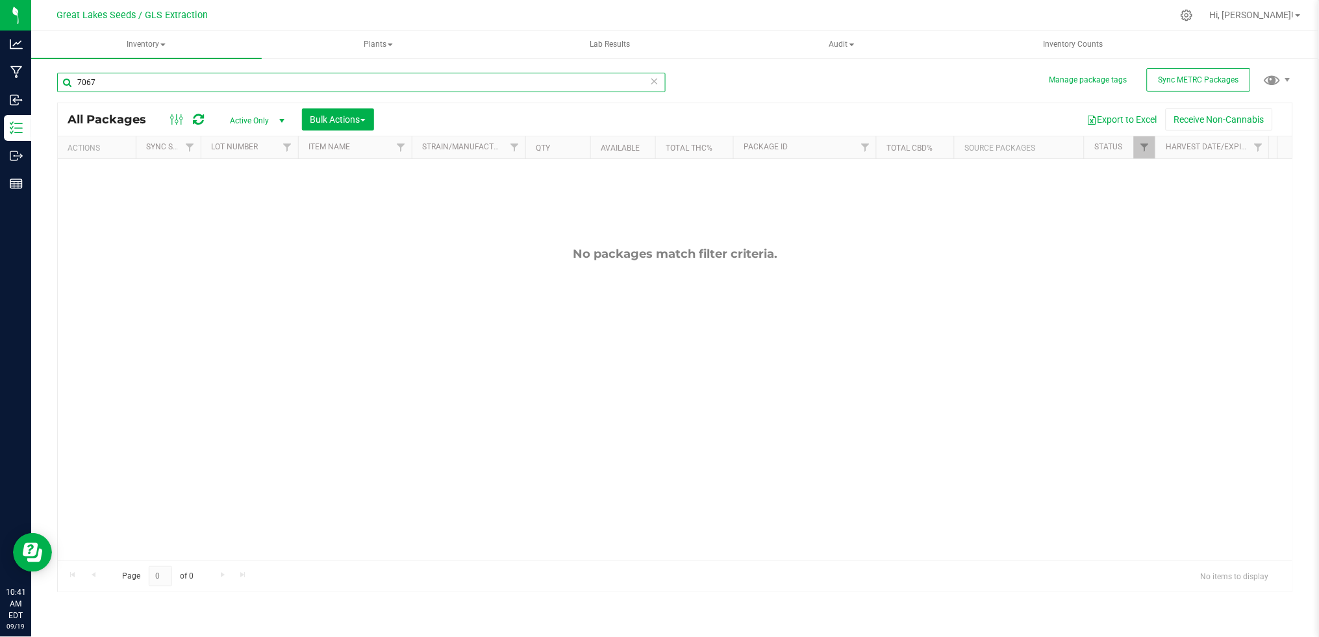
type input "7067"
click at [262, 121] on span "Active Only" at bounding box center [254, 121] width 71 height 18
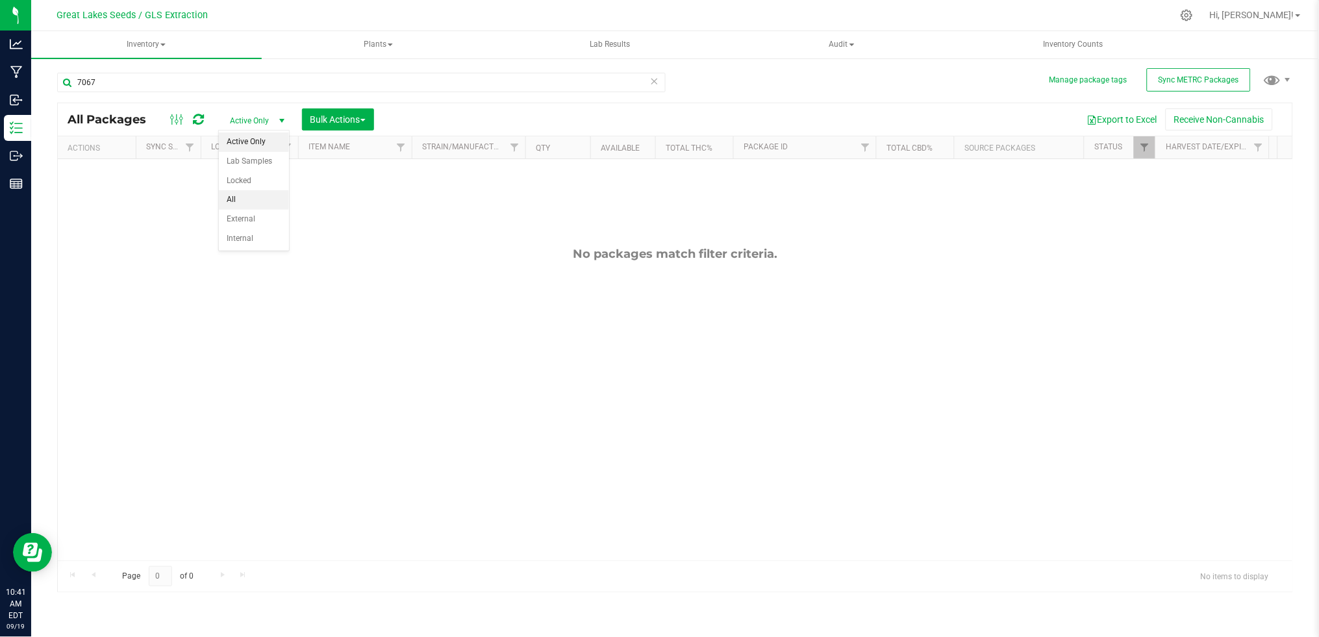
click at [258, 195] on li "All" at bounding box center [254, 199] width 70 height 19
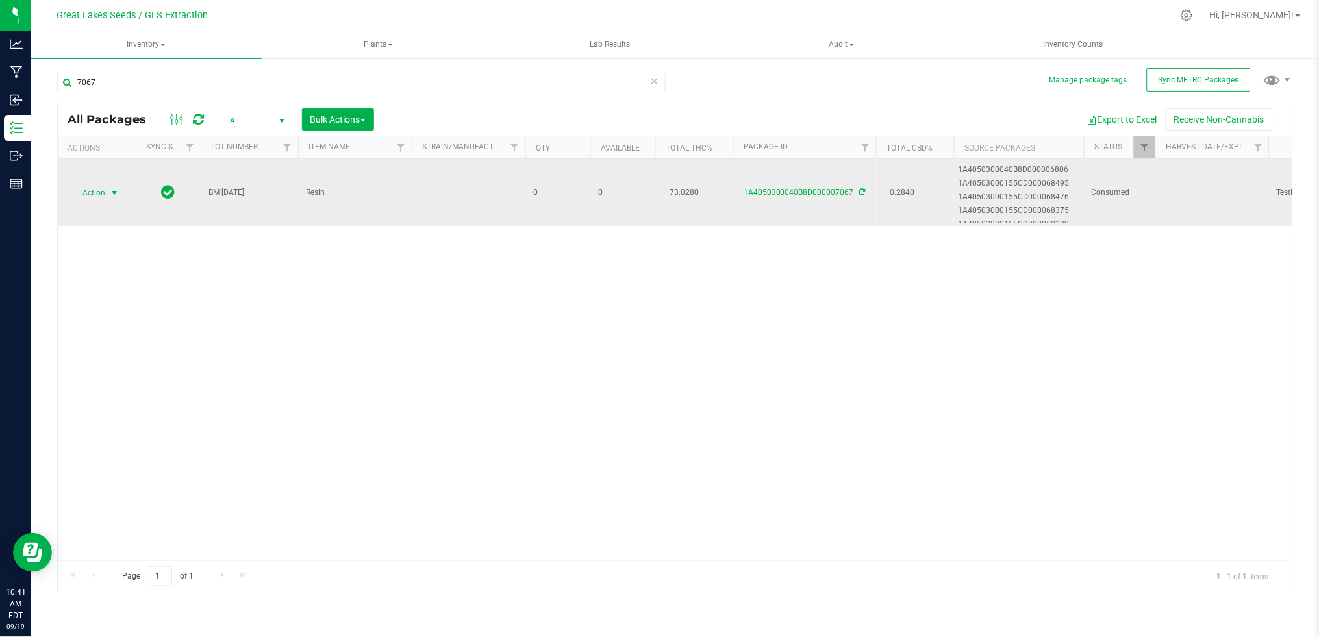
click at [105, 194] on span "Action" at bounding box center [88, 193] width 35 height 18
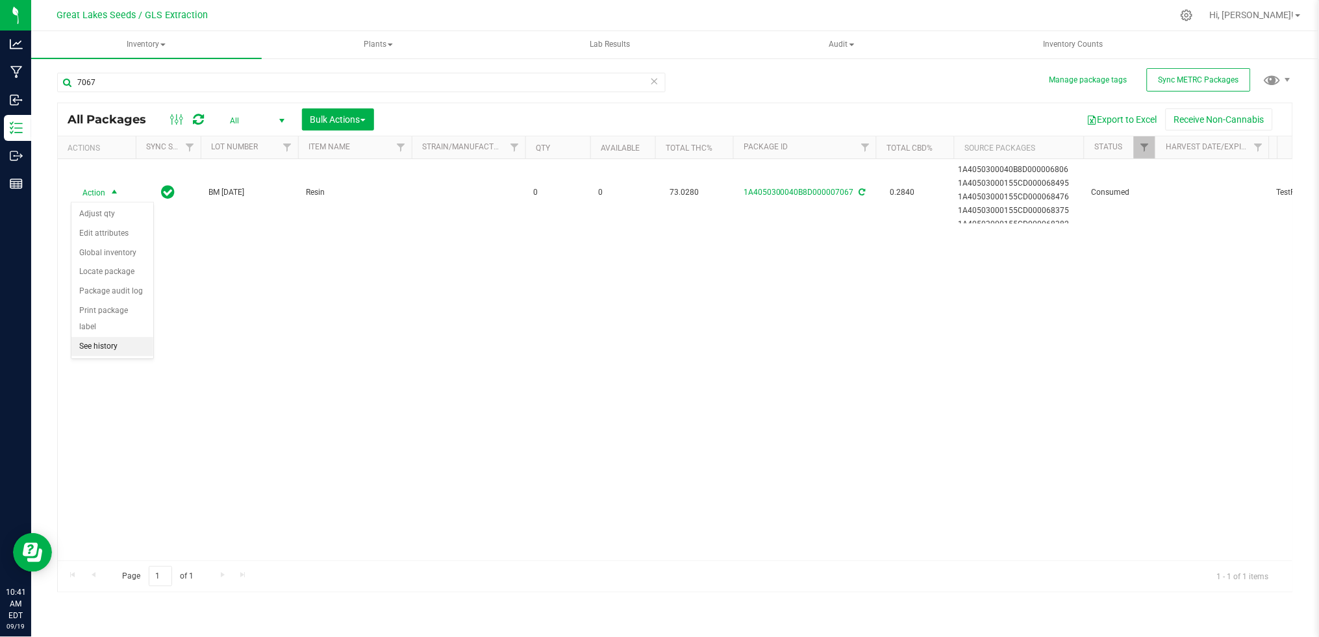
click at [110, 347] on li "See history" at bounding box center [112, 346] width 82 height 19
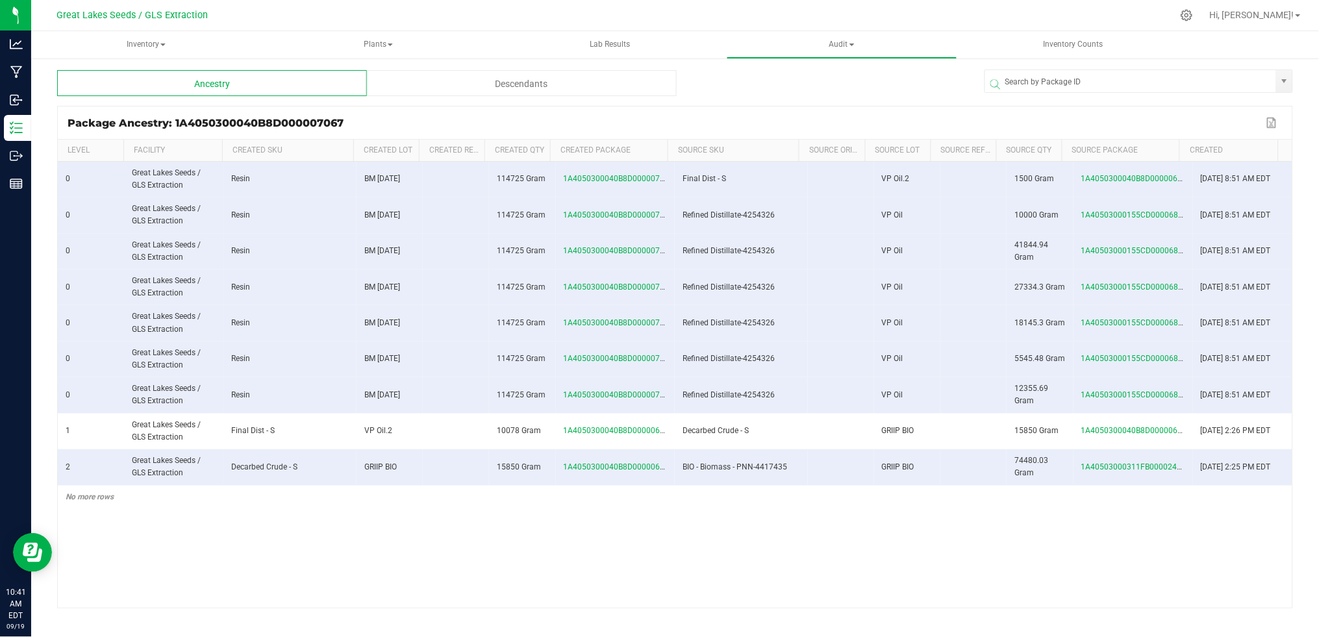
click at [554, 82] on div "Descendants" at bounding box center [522, 83] width 310 height 26
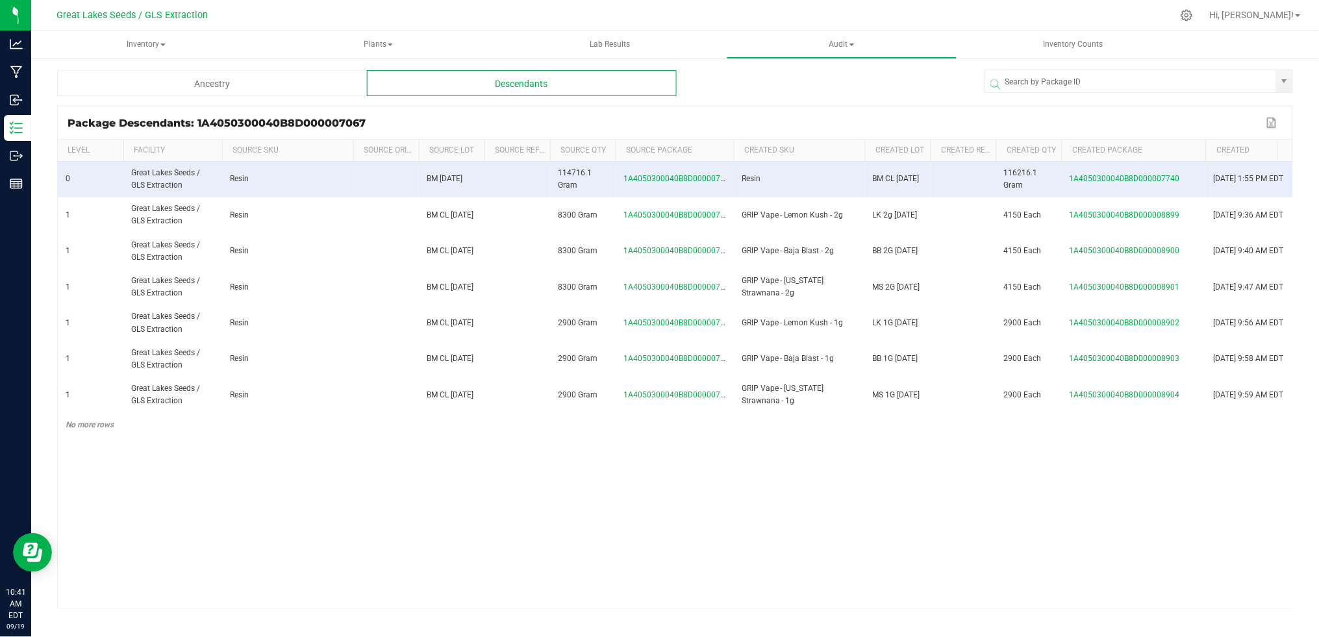
click at [1203, 151] on span at bounding box center [1204, 246] width 4 height 213
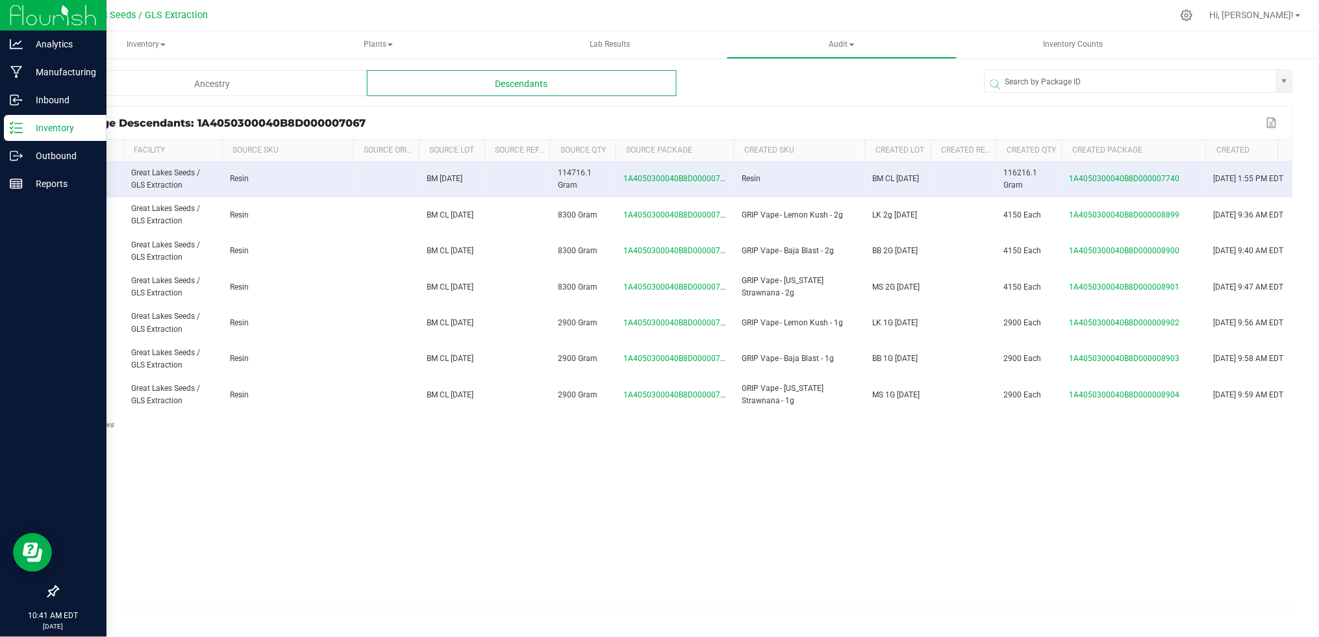
click at [33, 127] on p "Inventory" at bounding box center [62, 128] width 78 height 16
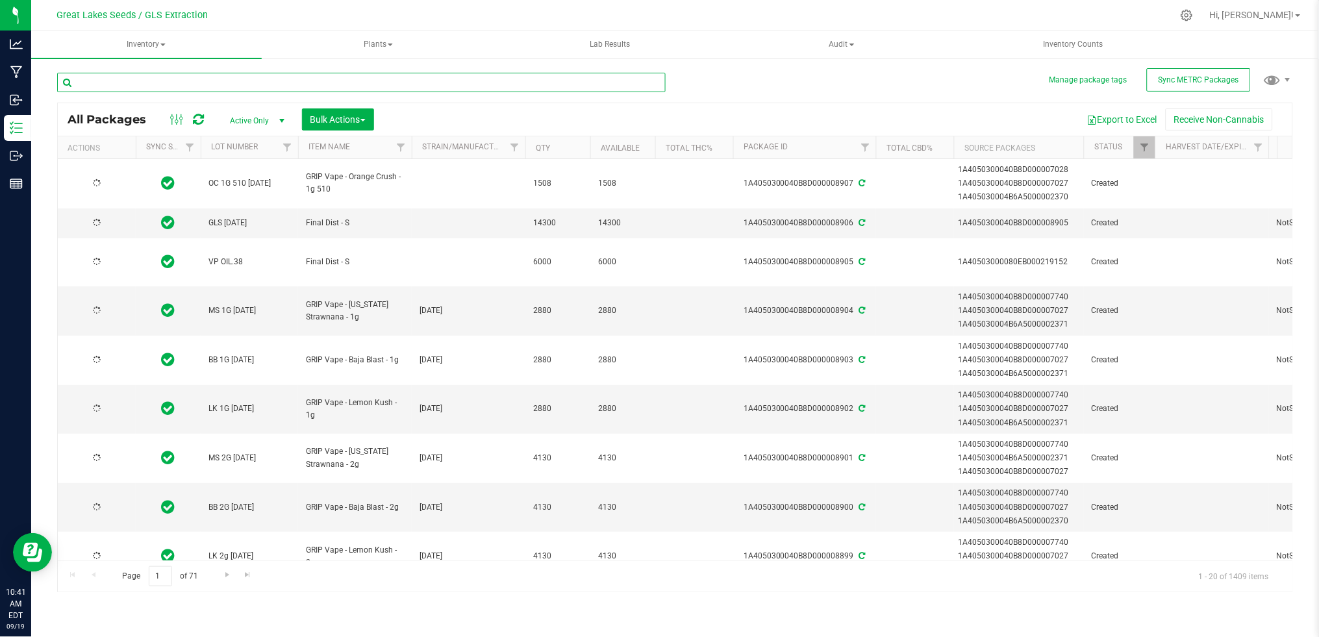
click at [152, 84] on input "text" at bounding box center [361, 82] width 608 height 19
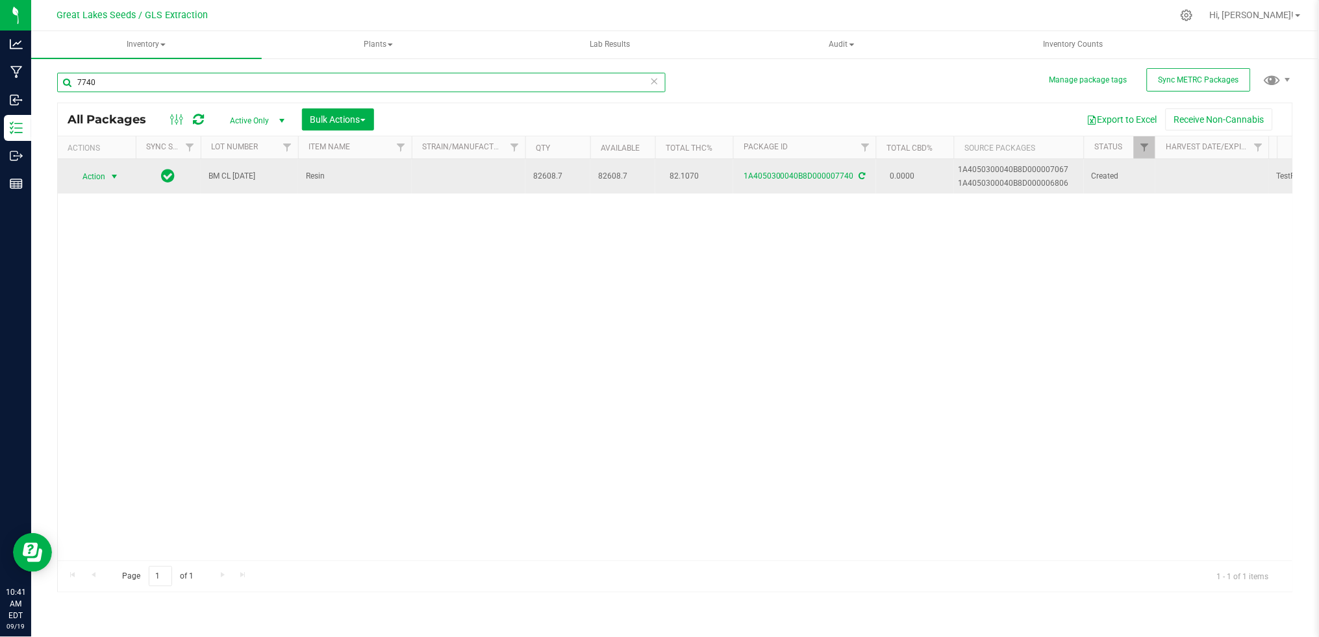
type input "7740"
click at [110, 168] on span "select" at bounding box center [114, 177] width 16 height 18
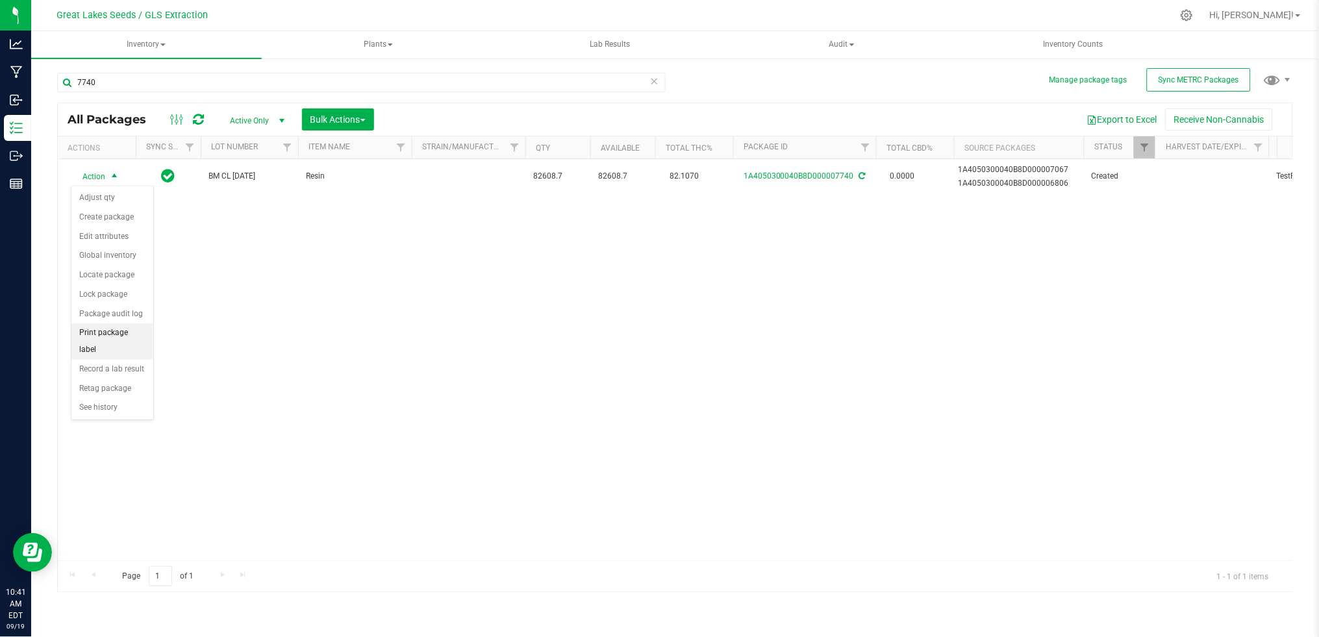
click at [125, 336] on li "Print package label" at bounding box center [112, 341] width 82 height 36
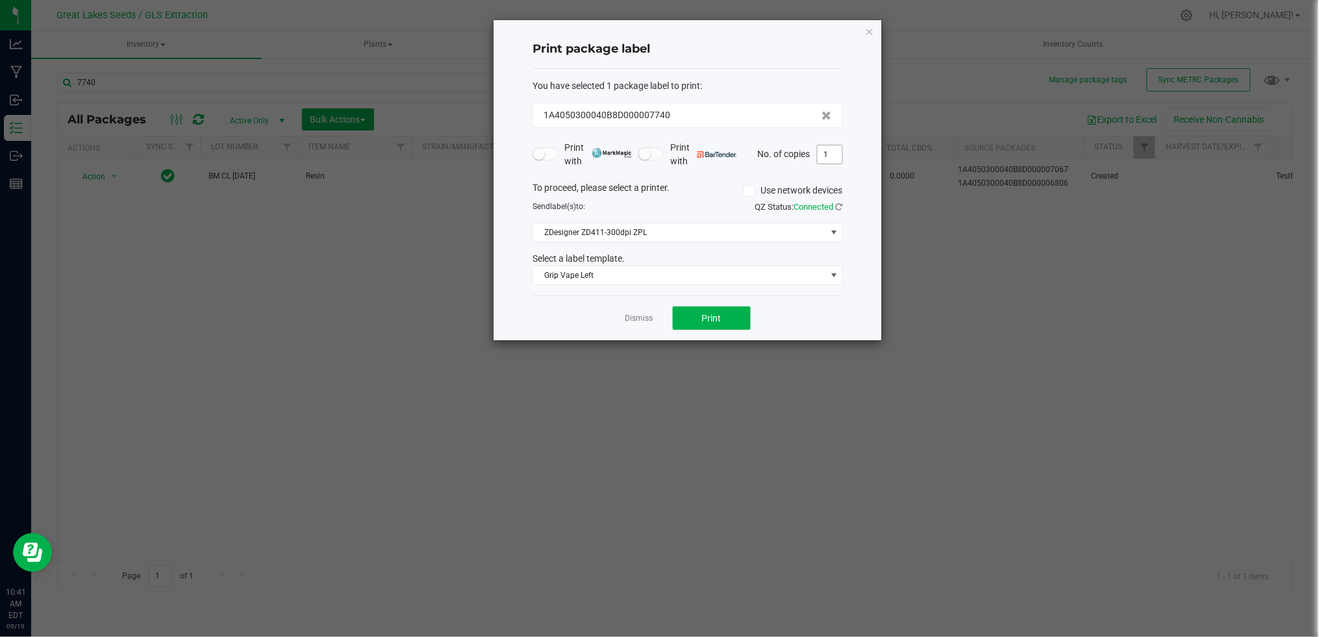
click at [836, 153] on input "1" at bounding box center [830, 154] width 25 height 18
type input "50"
click at [724, 314] on button "Print" at bounding box center [712, 317] width 78 height 23
drag, startPoint x: 638, startPoint y: 323, endPoint x: 628, endPoint y: 320, distance: 10.3
click at [638, 323] on link "Dismiss" at bounding box center [639, 318] width 28 height 11
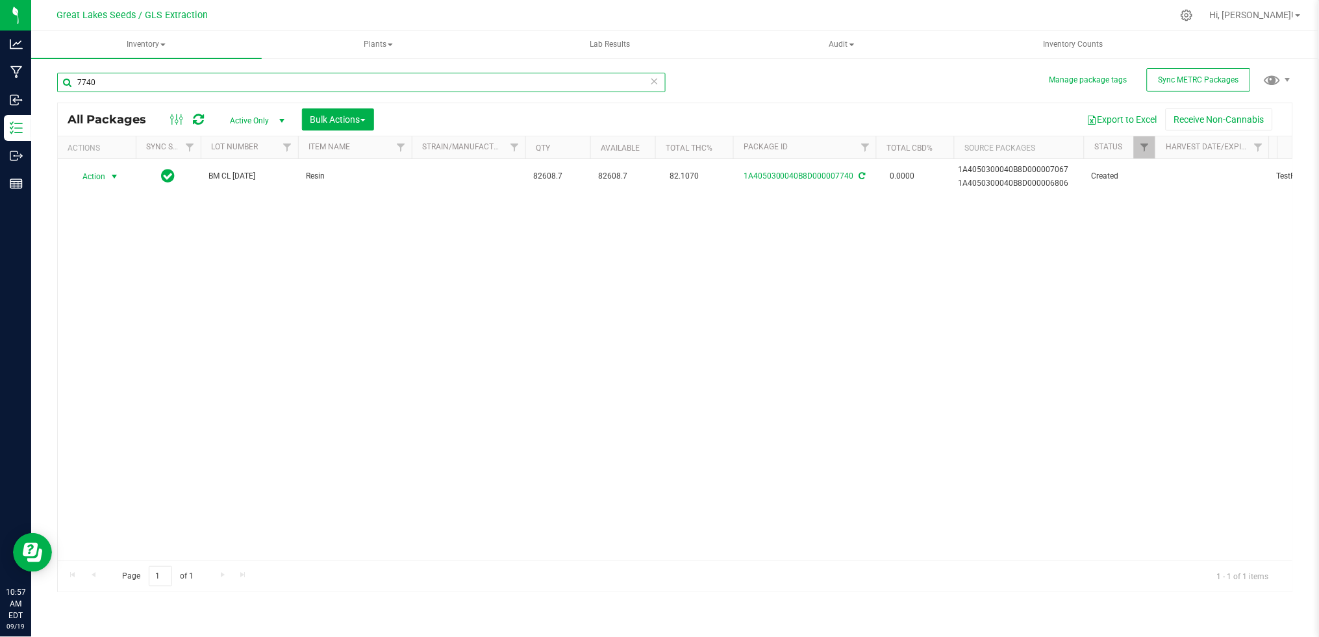
drag, startPoint x: 84, startPoint y: 85, endPoint x: 68, endPoint y: 84, distance: 15.6
click at [69, 84] on input "7740" at bounding box center [361, 82] width 608 height 19
type input "8478"
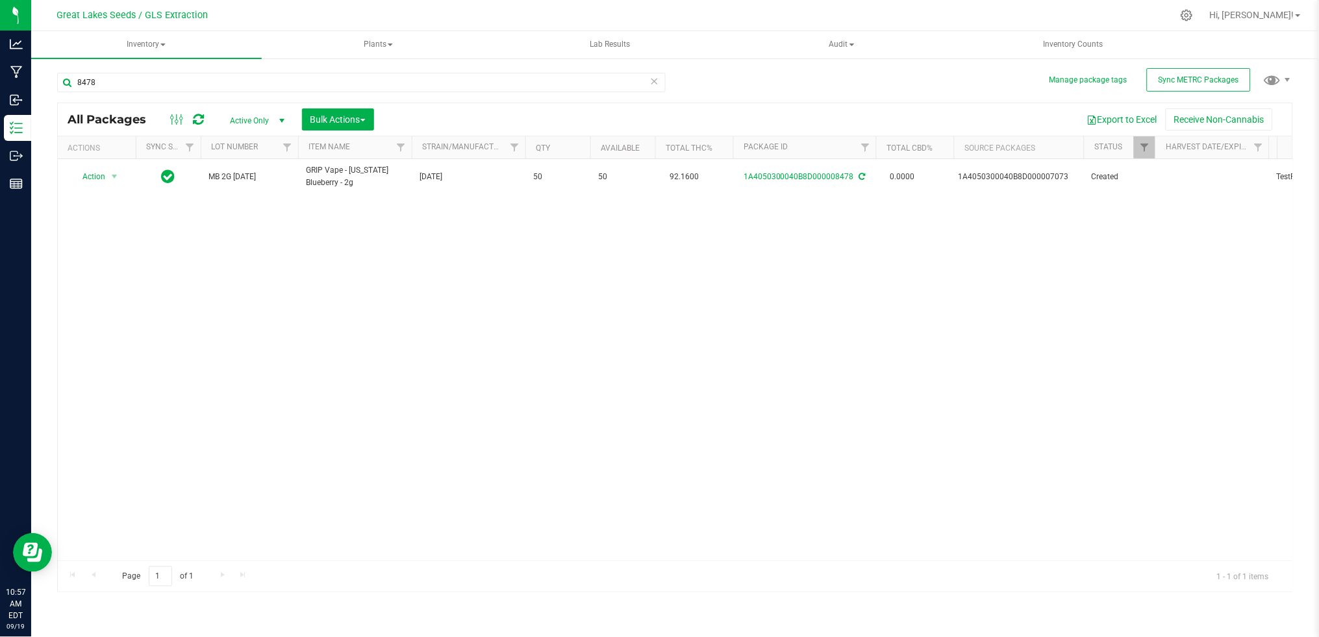
click at [244, 115] on span "Active Only" at bounding box center [254, 121] width 71 height 18
click at [255, 194] on li "All" at bounding box center [254, 199] width 70 height 19
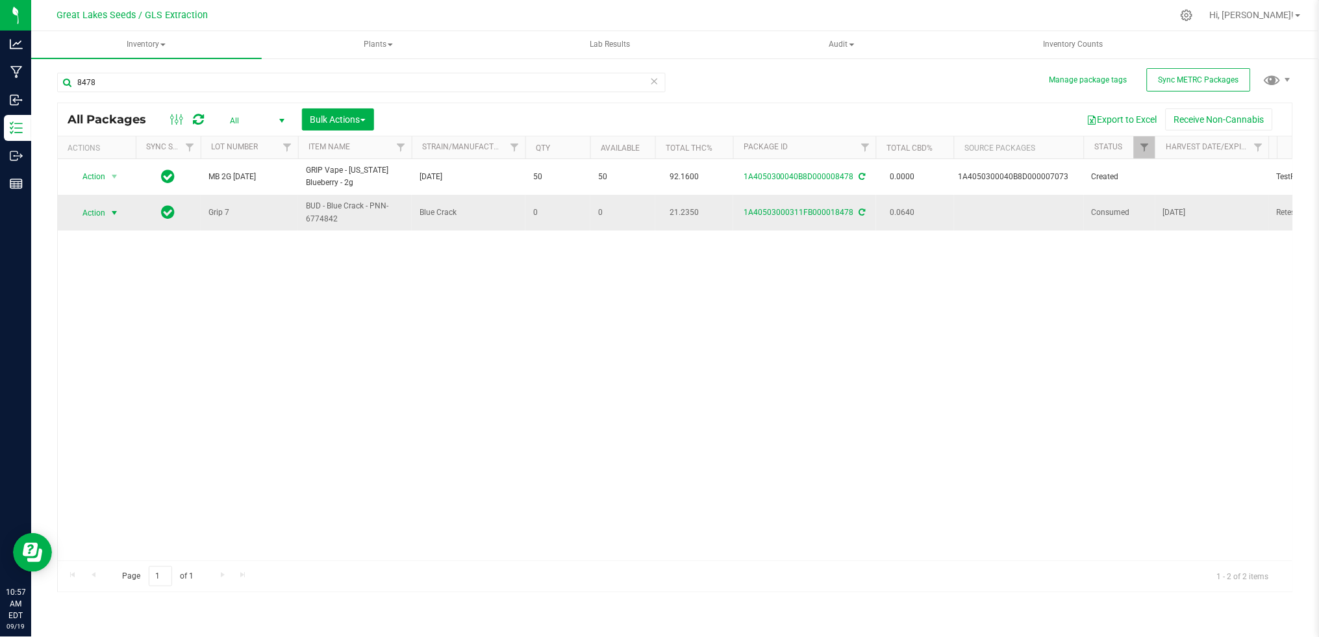
click at [106, 211] on span "select" at bounding box center [114, 213] width 16 height 18
click at [112, 372] on li "See history" at bounding box center [112, 366] width 82 height 19
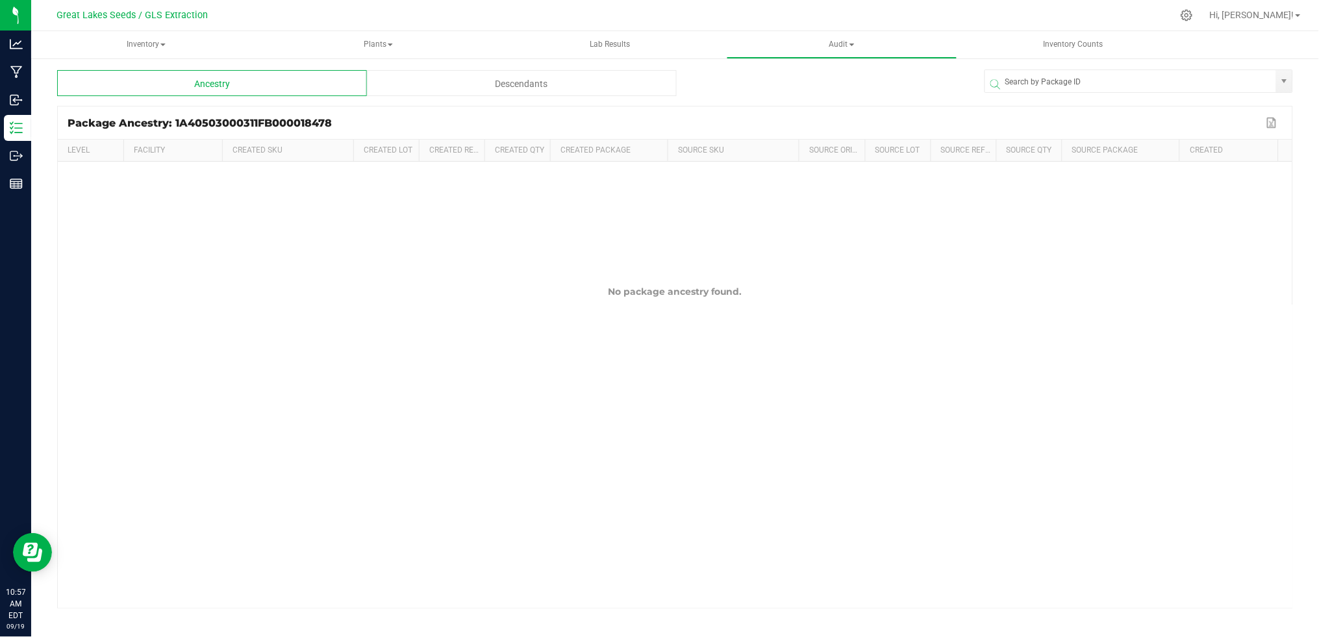
click at [566, 86] on div "Descendants" at bounding box center [522, 83] width 310 height 26
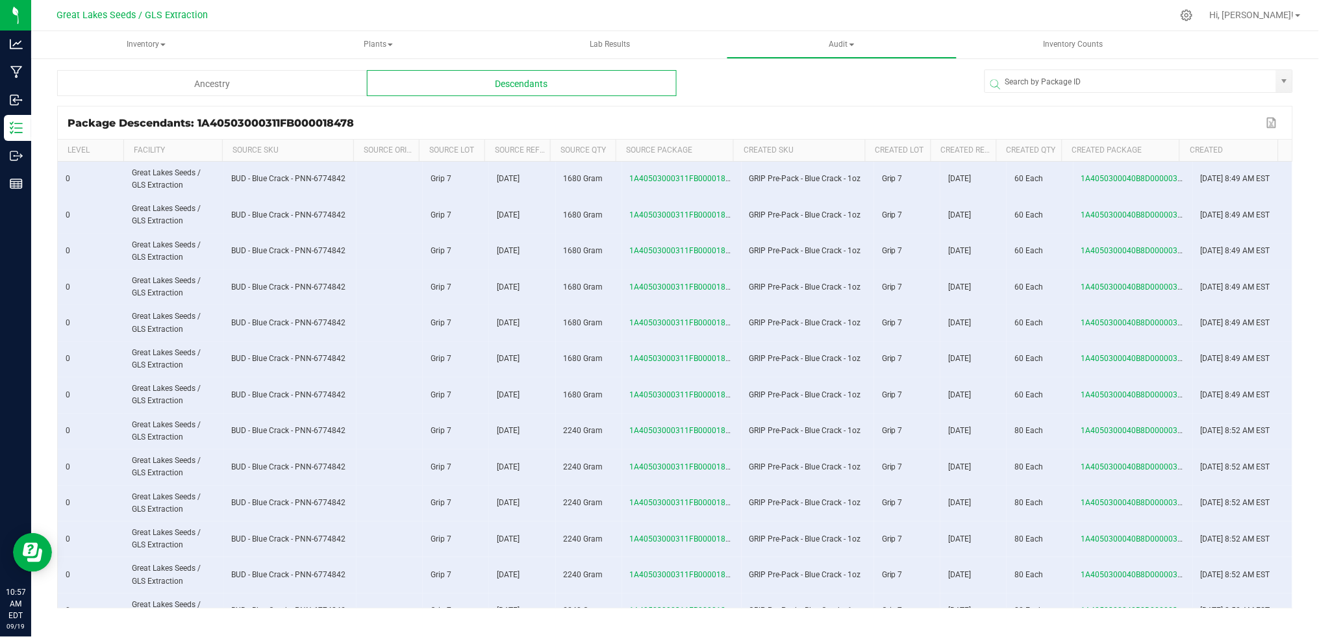
click at [247, 84] on div "Ancestry" at bounding box center [212, 83] width 310 height 26
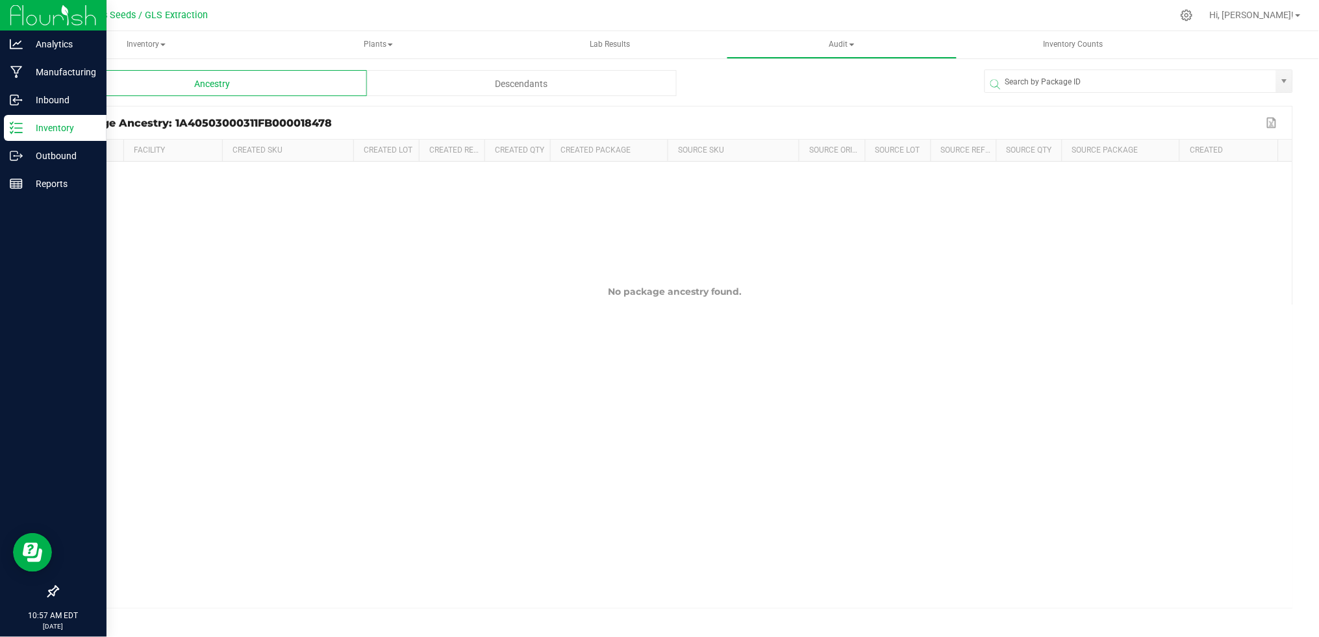
click at [33, 129] on p "Inventory" at bounding box center [62, 128] width 78 height 16
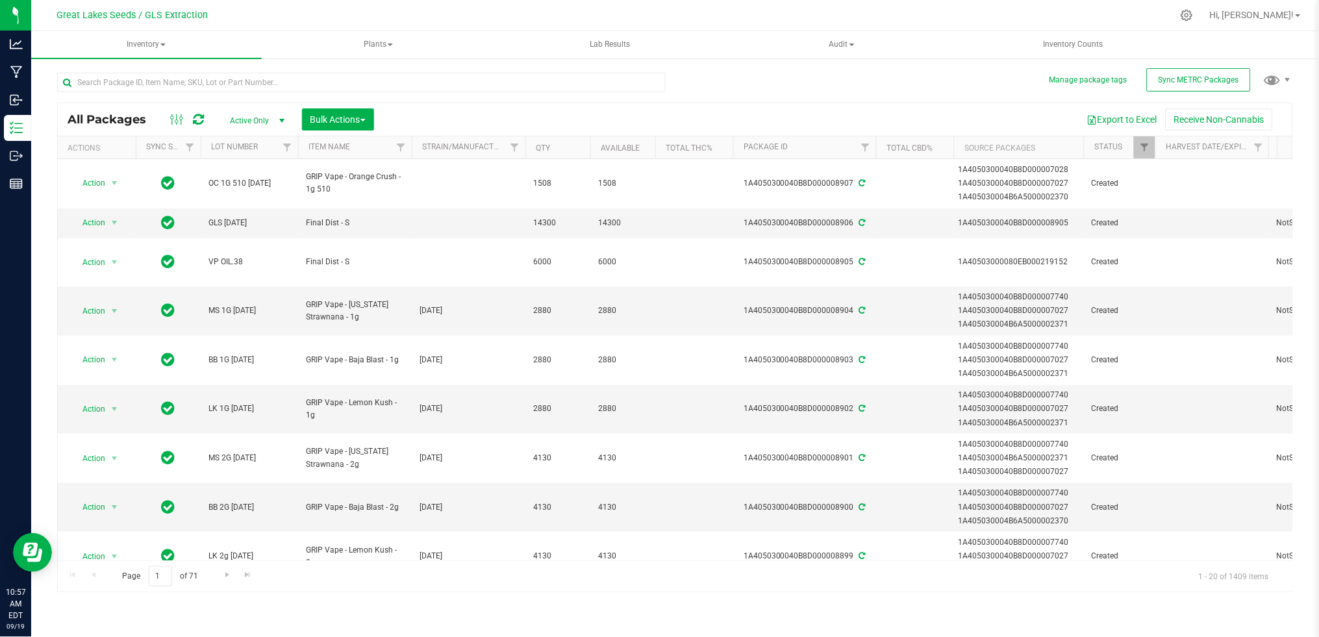
click at [336, 71] on div at bounding box center [366, 82] width 618 height 42
click at [340, 76] on input "text" at bounding box center [361, 82] width 608 height 19
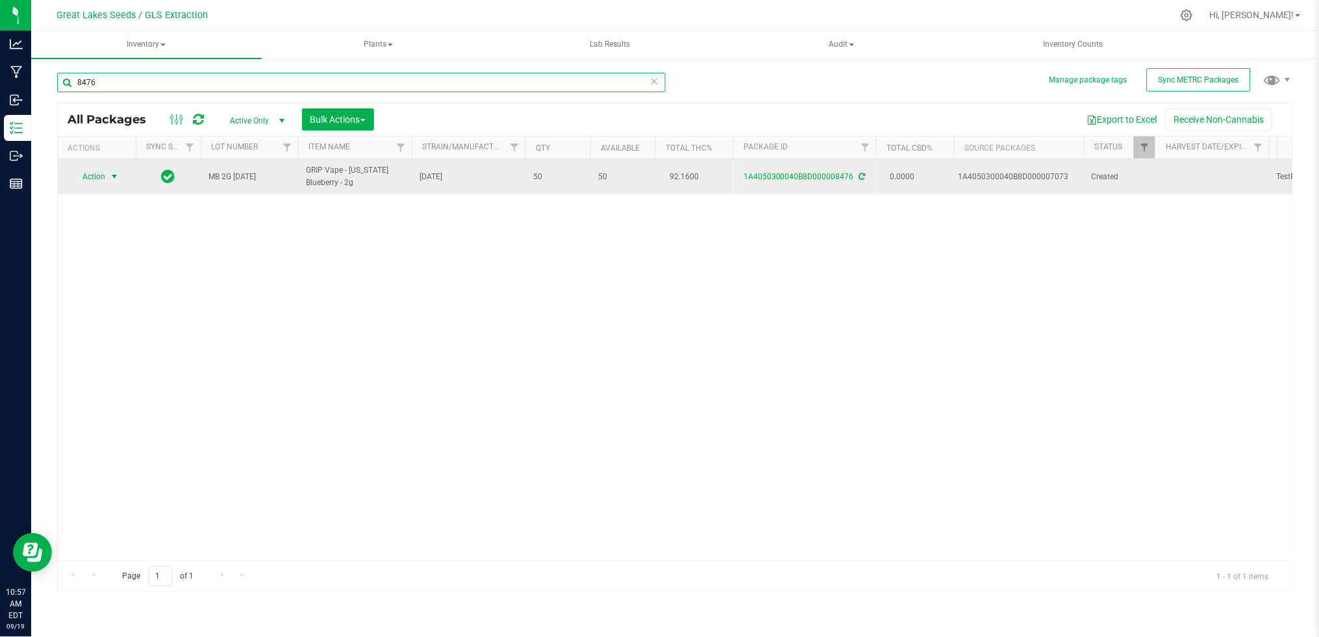
type input "8476"
click at [99, 175] on span "Action" at bounding box center [88, 177] width 35 height 18
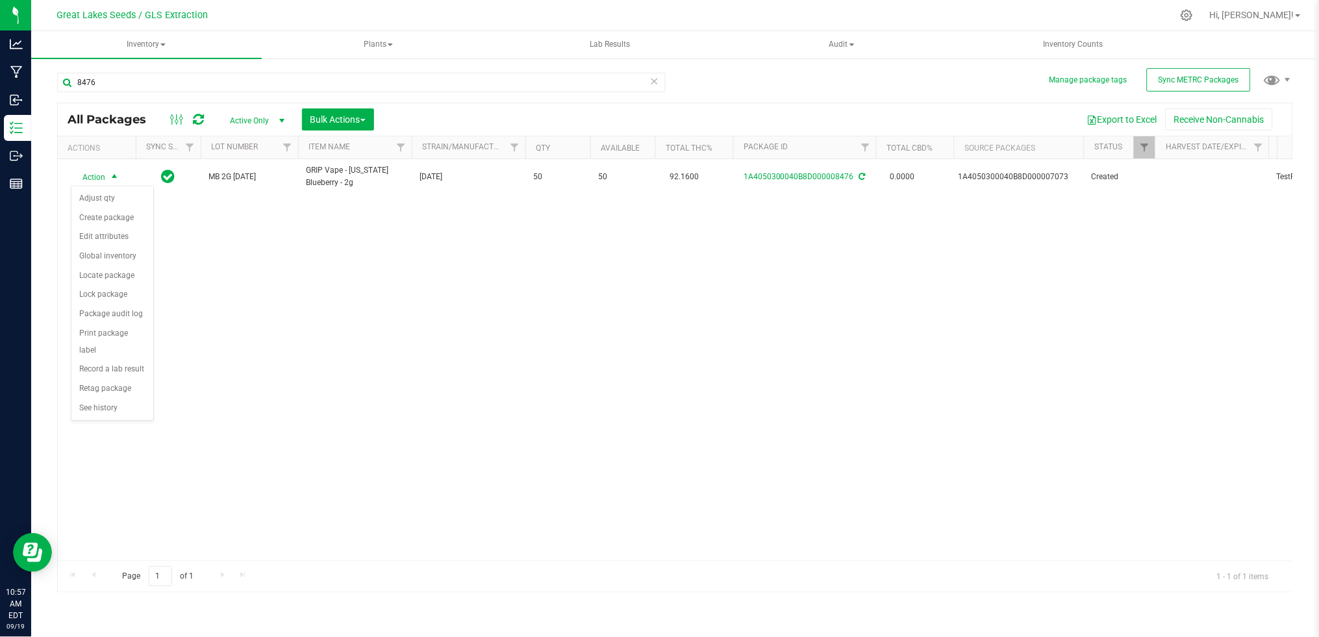
click at [262, 122] on span "Active Only" at bounding box center [254, 121] width 71 height 18
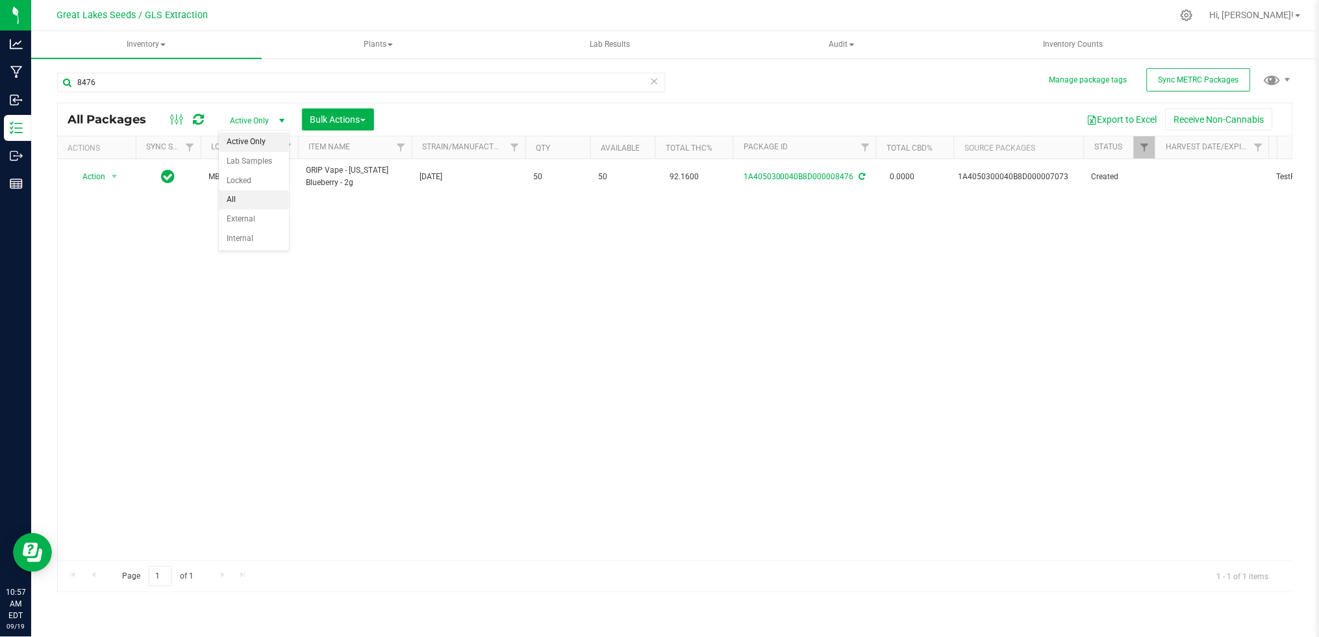
click at [258, 197] on li "All" at bounding box center [254, 199] width 70 height 19
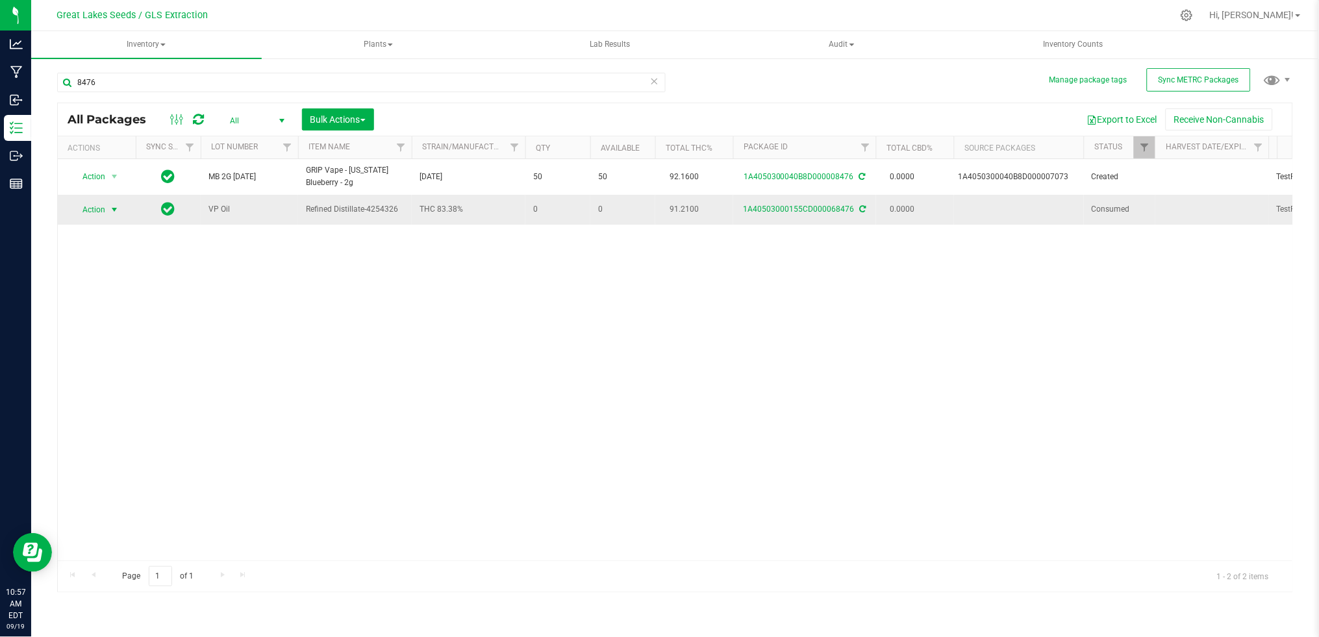
click at [99, 210] on span "Action" at bounding box center [88, 210] width 35 height 18
click at [110, 368] on li "See history" at bounding box center [112, 364] width 82 height 19
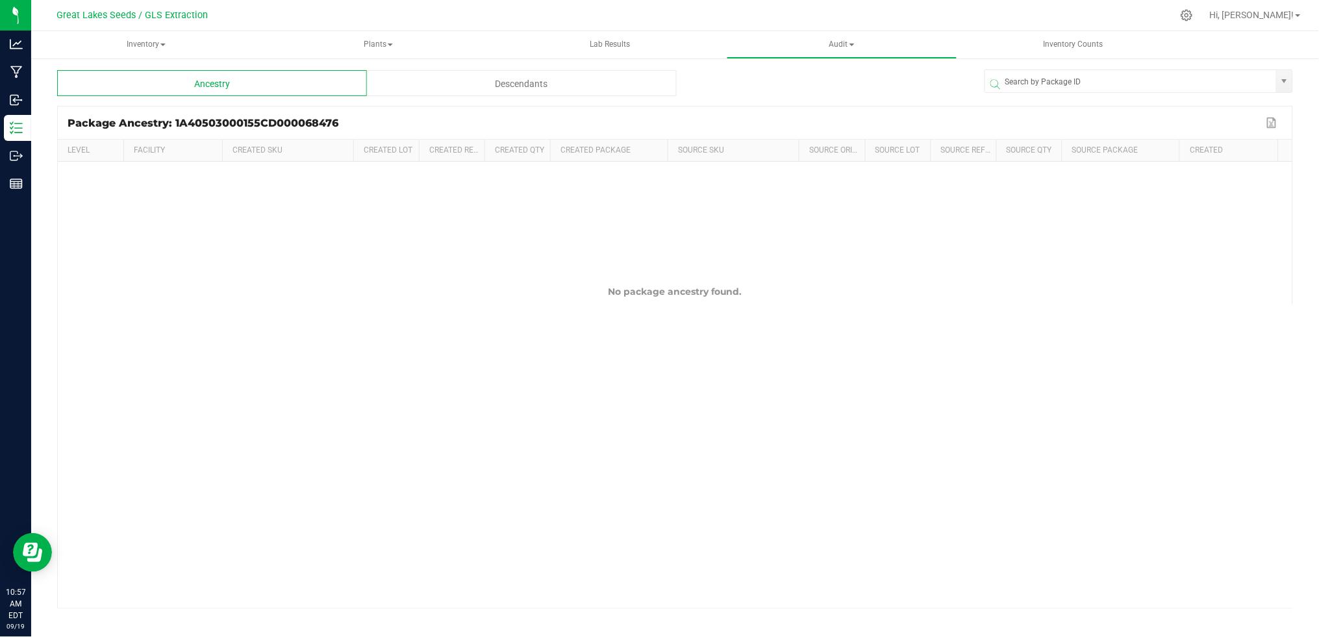
click at [523, 89] on div "Descendants" at bounding box center [522, 83] width 310 height 26
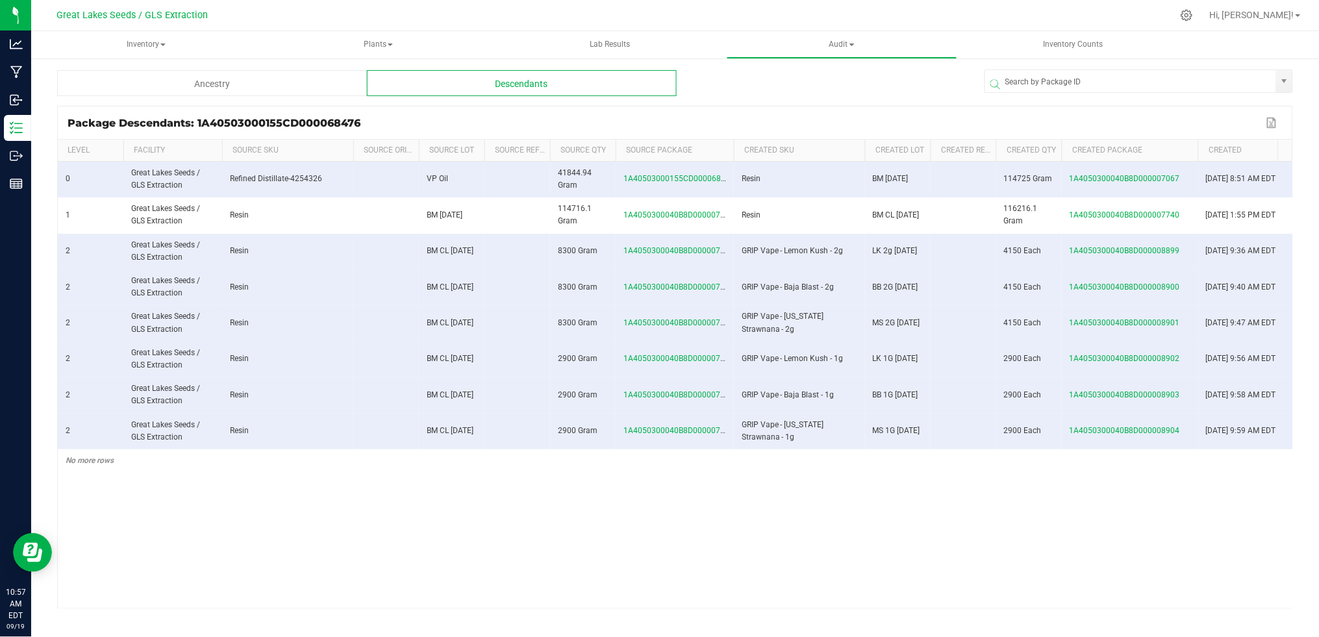
click at [1195, 151] on span at bounding box center [1196, 246] width 4 height 213
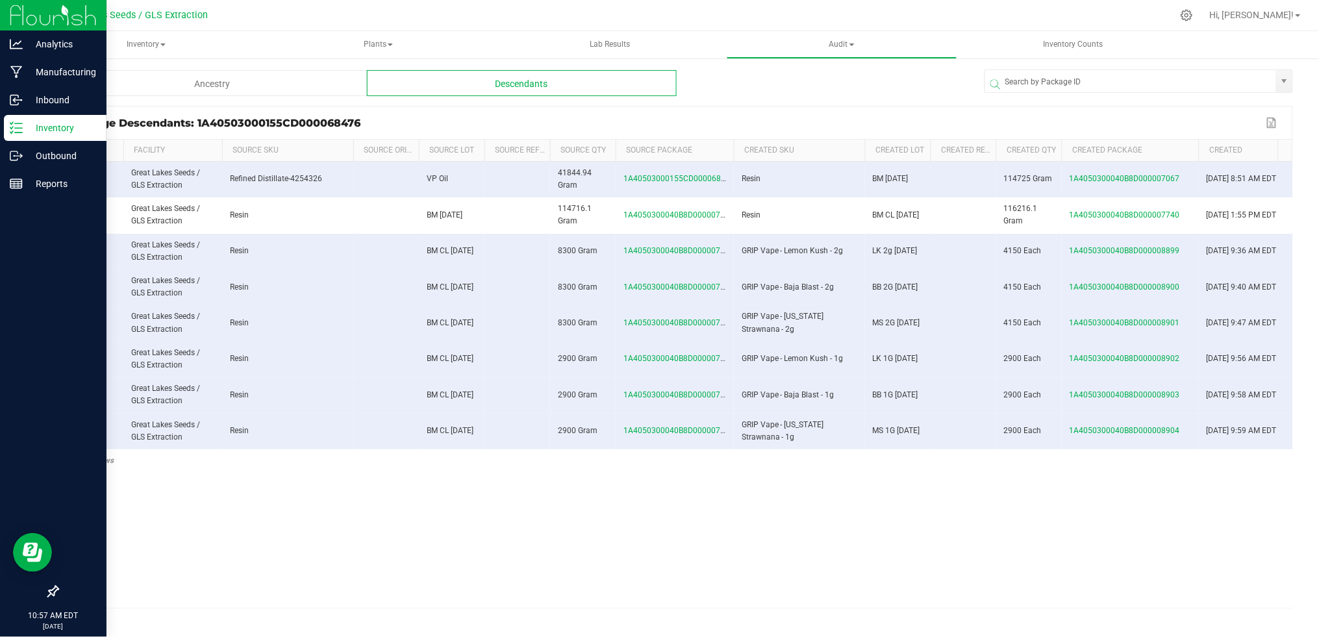
click at [21, 129] on icon at bounding box center [16, 127] width 13 height 13
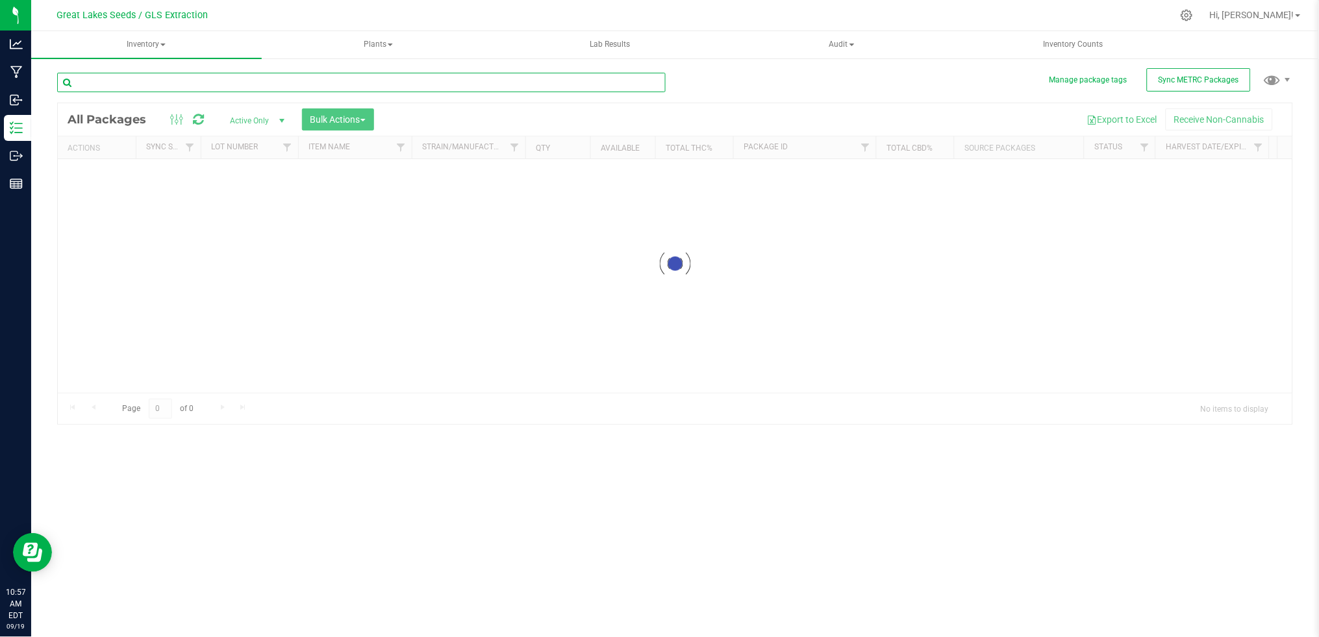
click at [153, 84] on input "text" at bounding box center [361, 82] width 608 height 19
type input "7067"
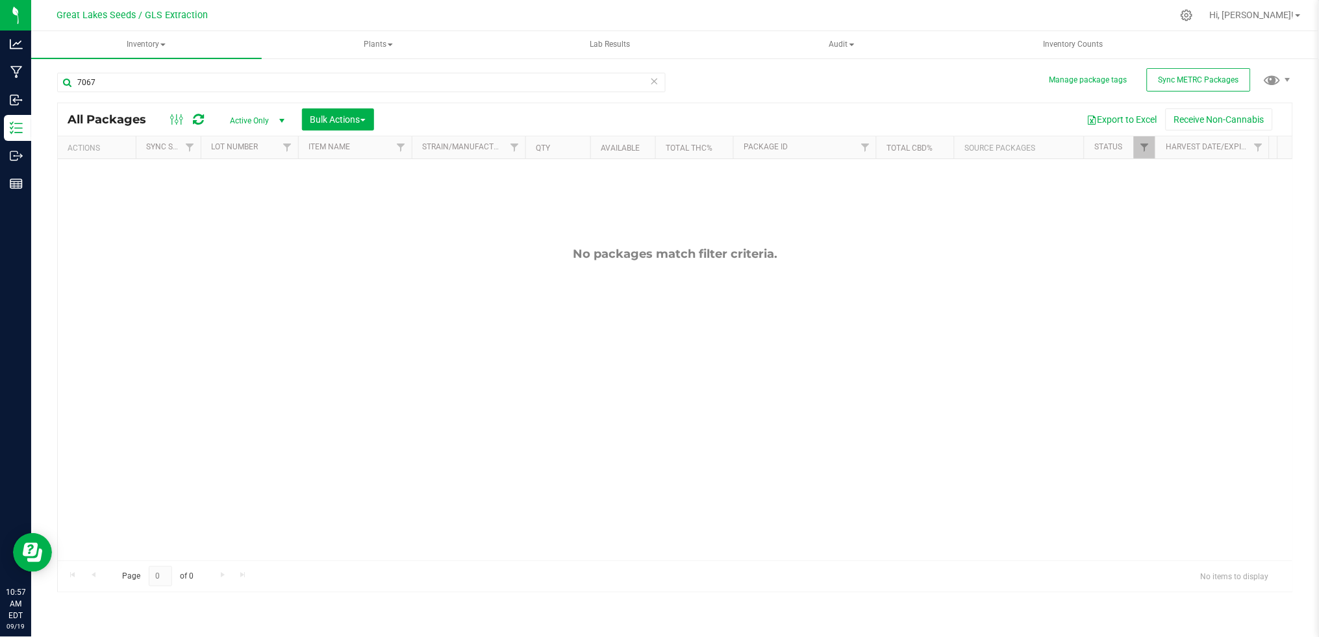
click at [260, 123] on span "Active Only" at bounding box center [254, 121] width 71 height 18
click at [247, 195] on li "All" at bounding box center [254, 199] width 70 height 19
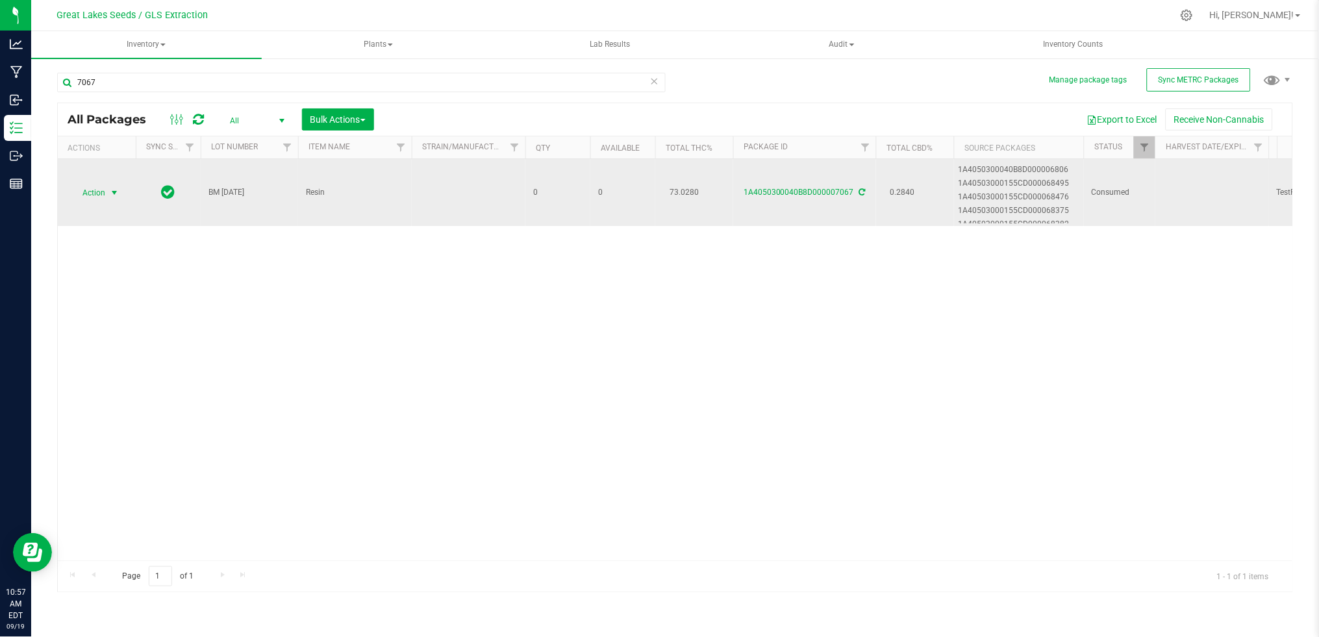
click at [114, 193] on span "select" at bounding box center [114, 193] width 10 height 10
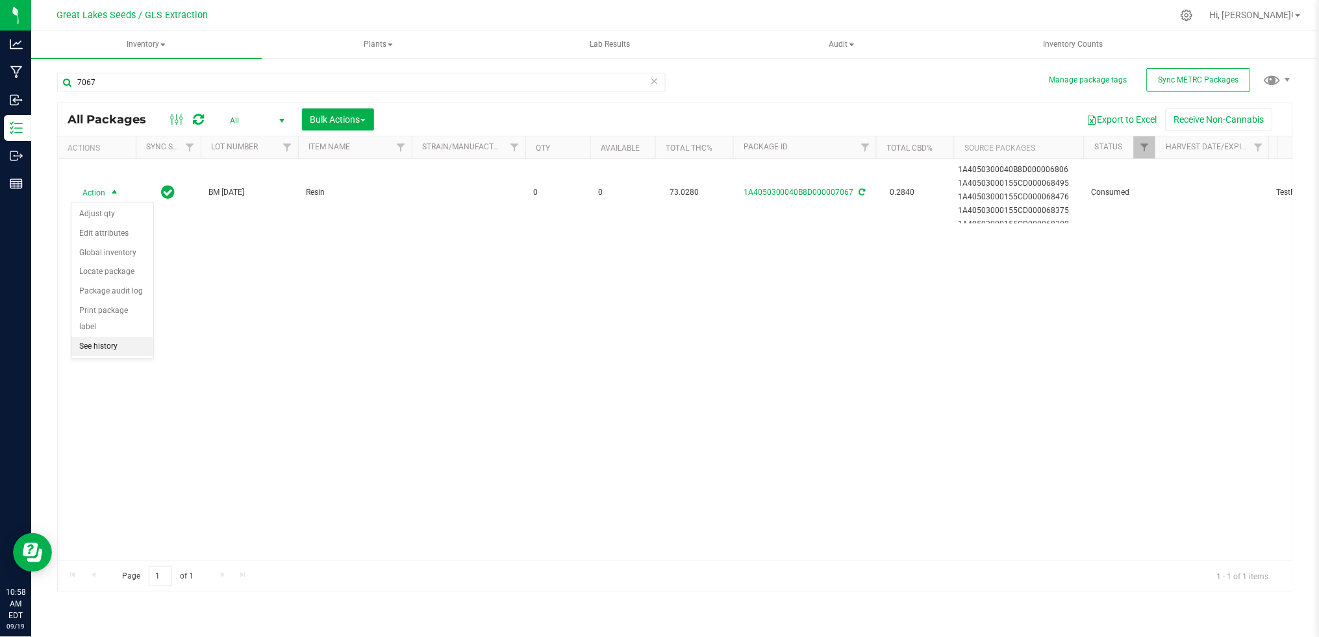
click at [119, 352] on li "See history" at bounding box center [112, 346] width 82 height 19
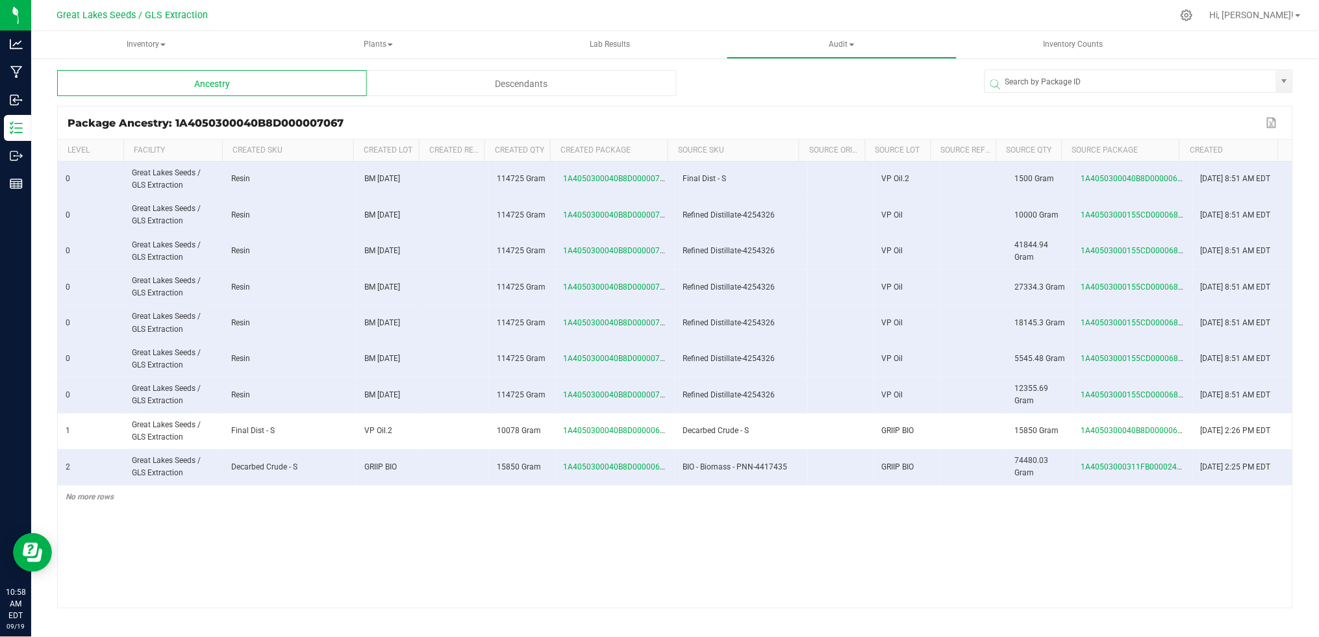
click at [553, 86] on div "Descendants" at bounding box center [522, 83] width 310 height 26
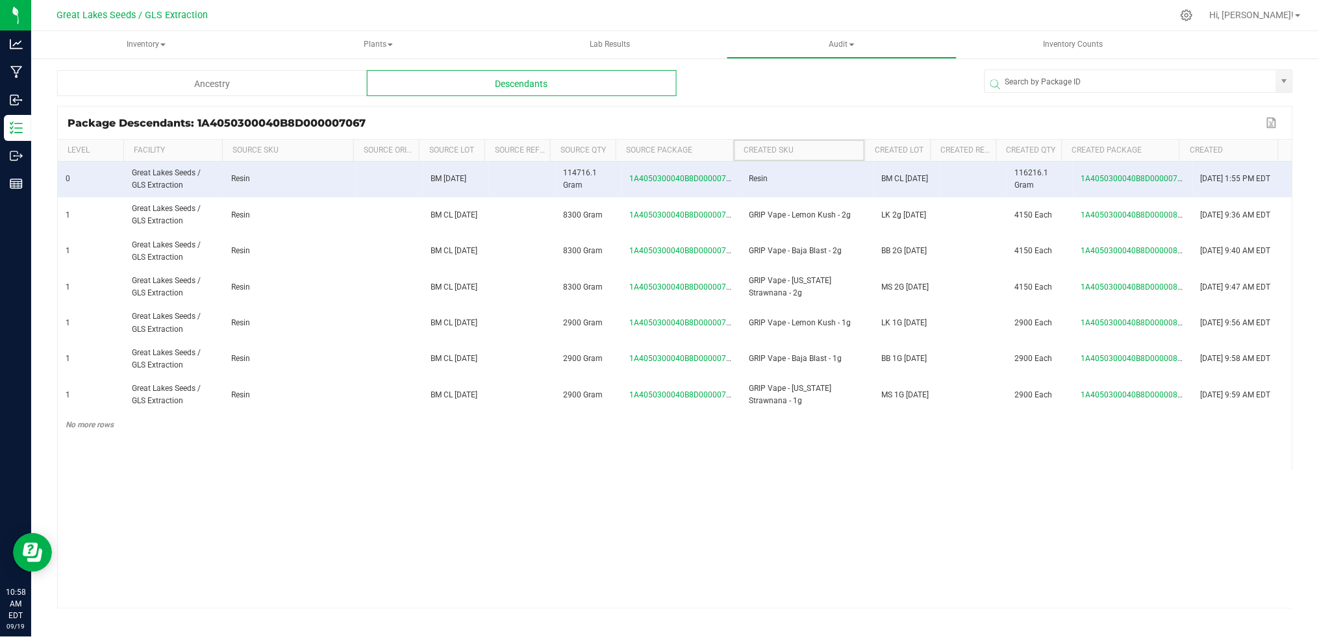
drag, startPoint x: 732, startPoint y: 146, endPoint x: 747, endPoint y: 147, distance: 14.9
click at [747, 147] on th "Created SKU" at bounding box center [798, 151] width 131 height 22
click at [1194, 153] on span at bounding box center [1195, 246] width 4 height 213
